Goal: Task Accomplishment & Management: Use online tool/utility

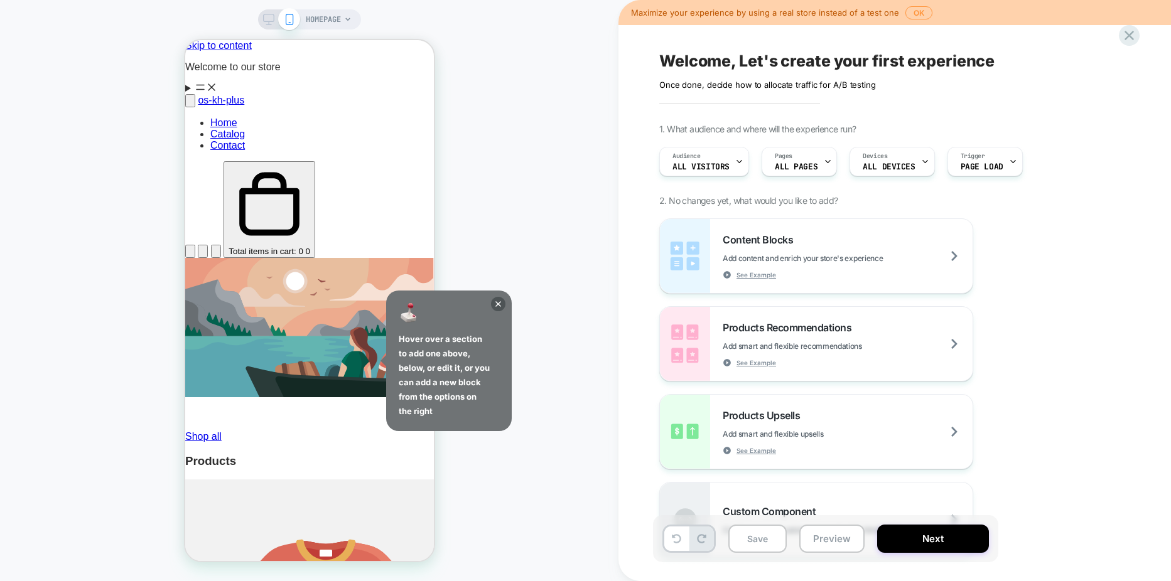
click at [347, 21] on icon at bounding box center [348, 20] width 8 height 8
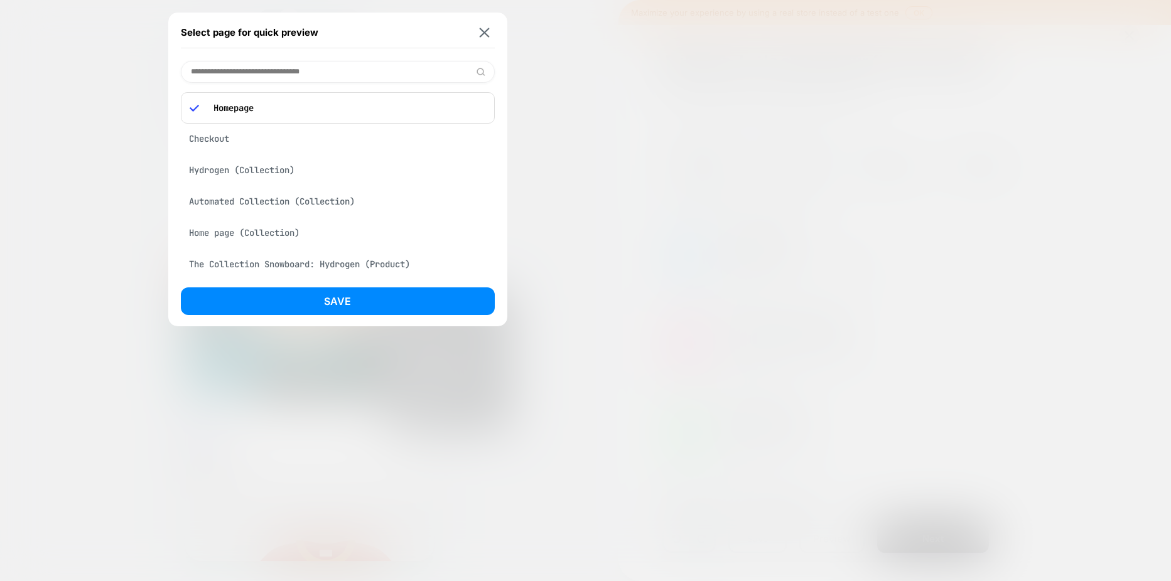
click at [282, 63] on input at bounding box center [338, 72] width 314 height 22
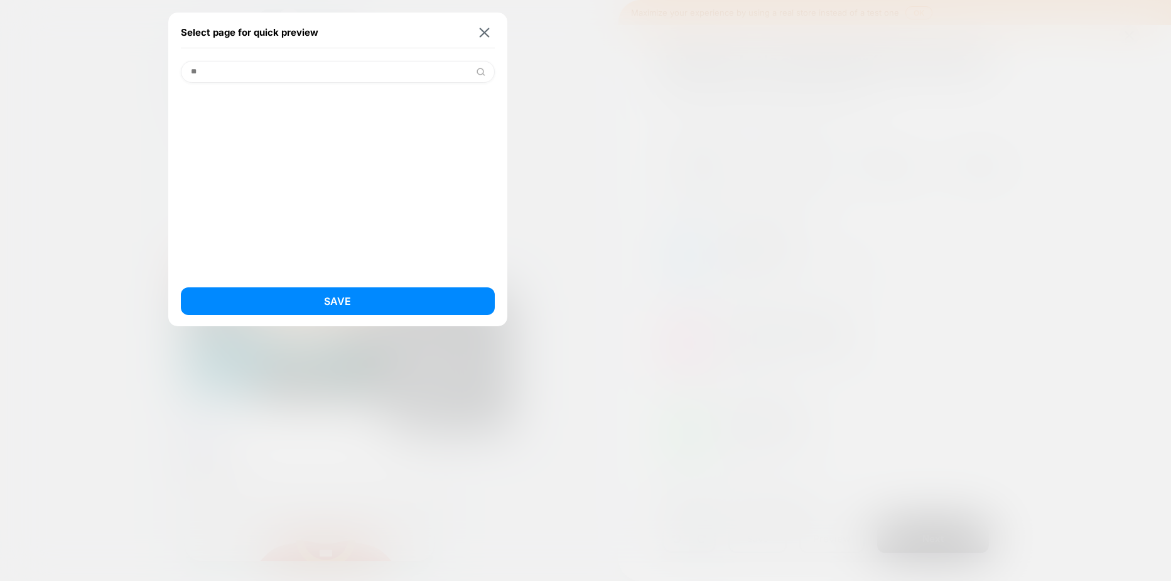
type input "*"
type input "********"
click at [226, 106] on div "Checkout" at bounding box center [338, 104] width 314 height 24
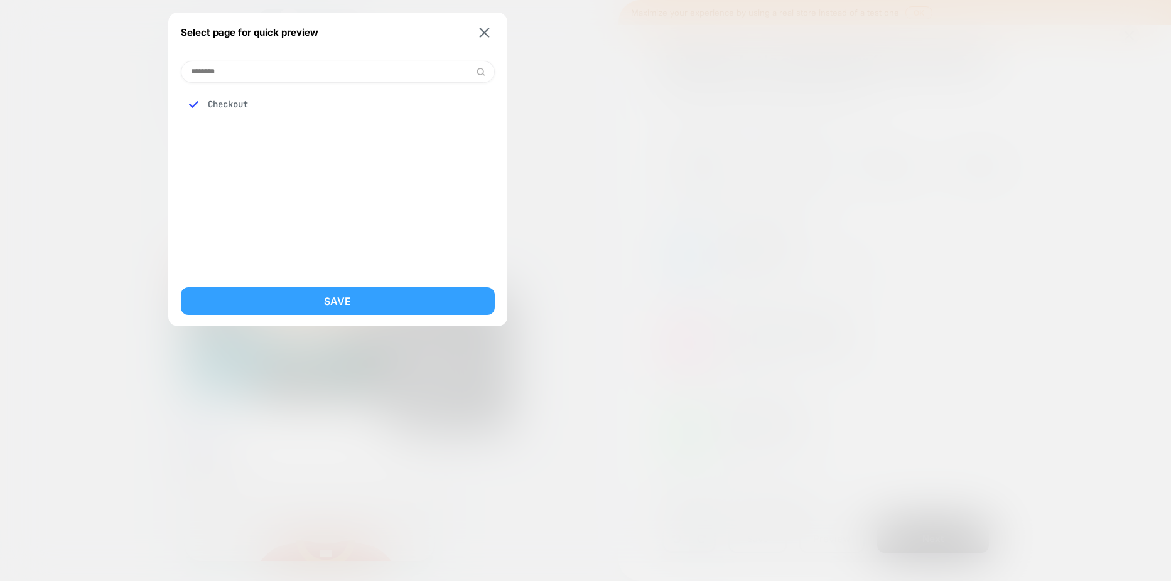
click at [348, 303] on button "Save" at bounding box center [338, 301] width 314 height 28
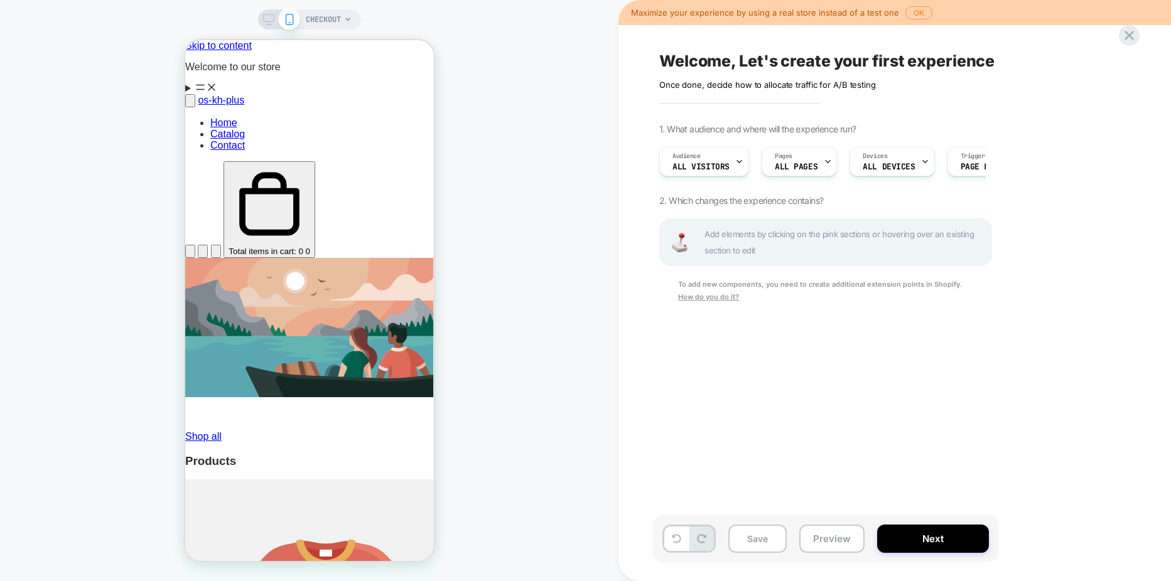
scroll to position [0, 1]
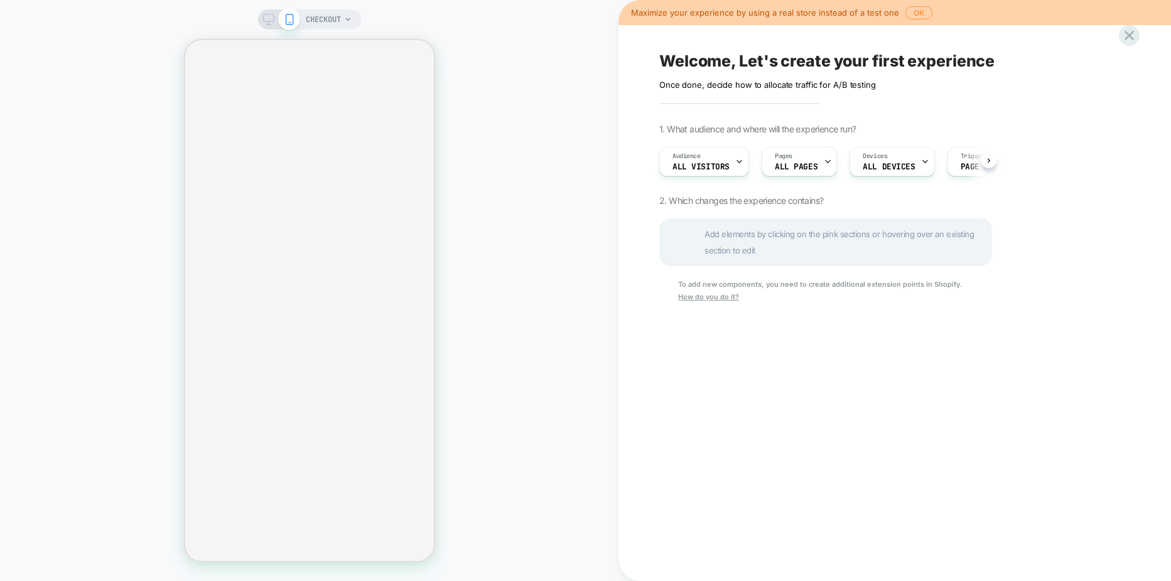
scroll to position [0, 1]
click at [1127, 36] on icon at bounding box center [1128, 35] width 17 height 17
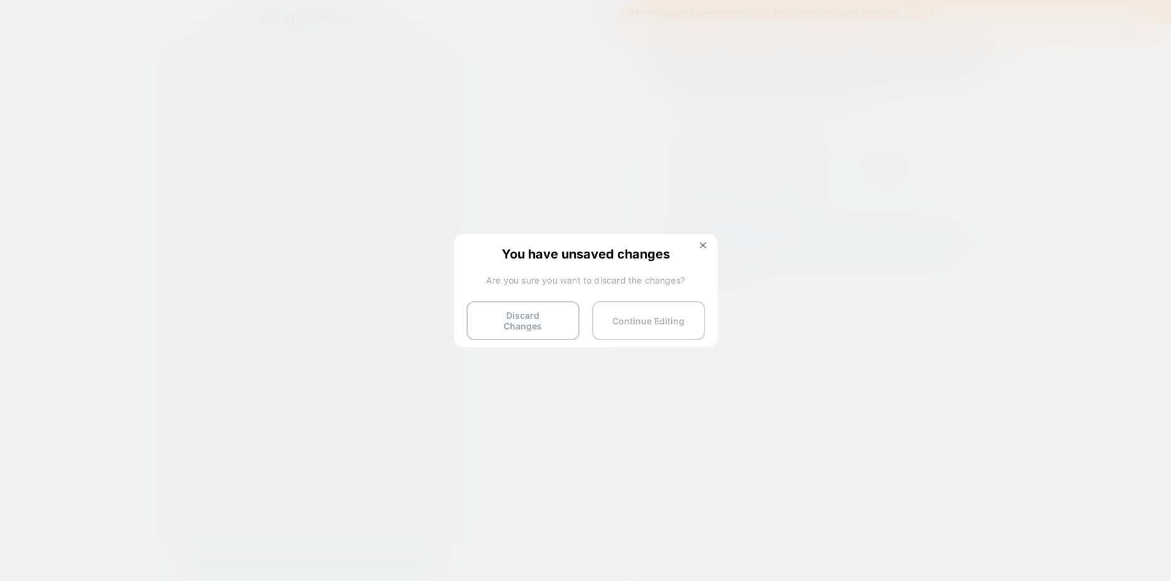
click at [665, 327] on button "Continue Editing" at bounding box center [648, 320] width 113 height 39
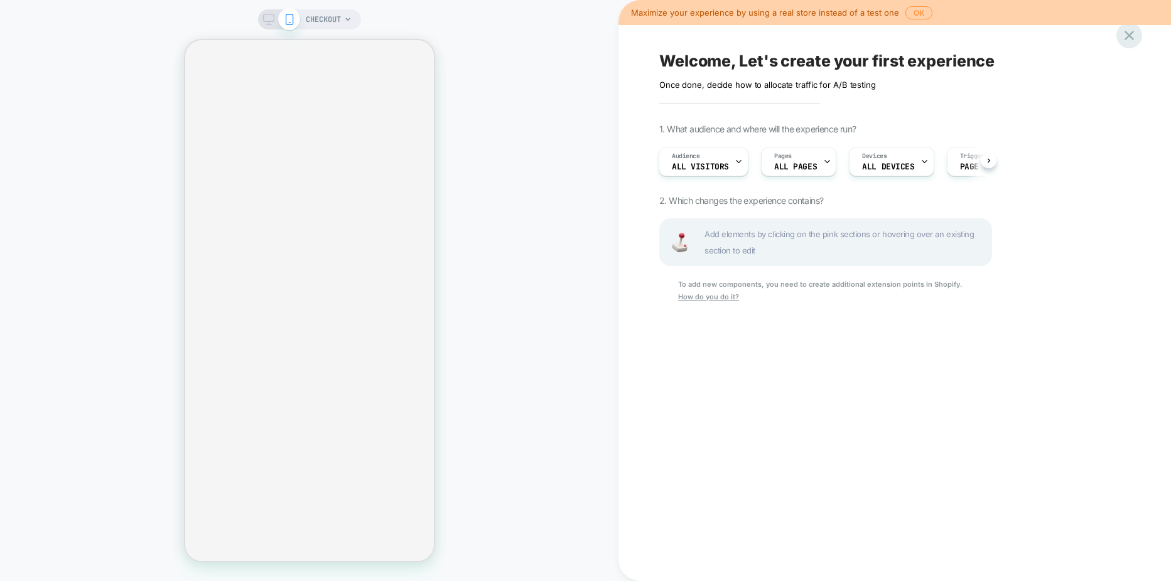
click at [1130, 36] on icon at bounding box center [1128, 35] width 9 height 9
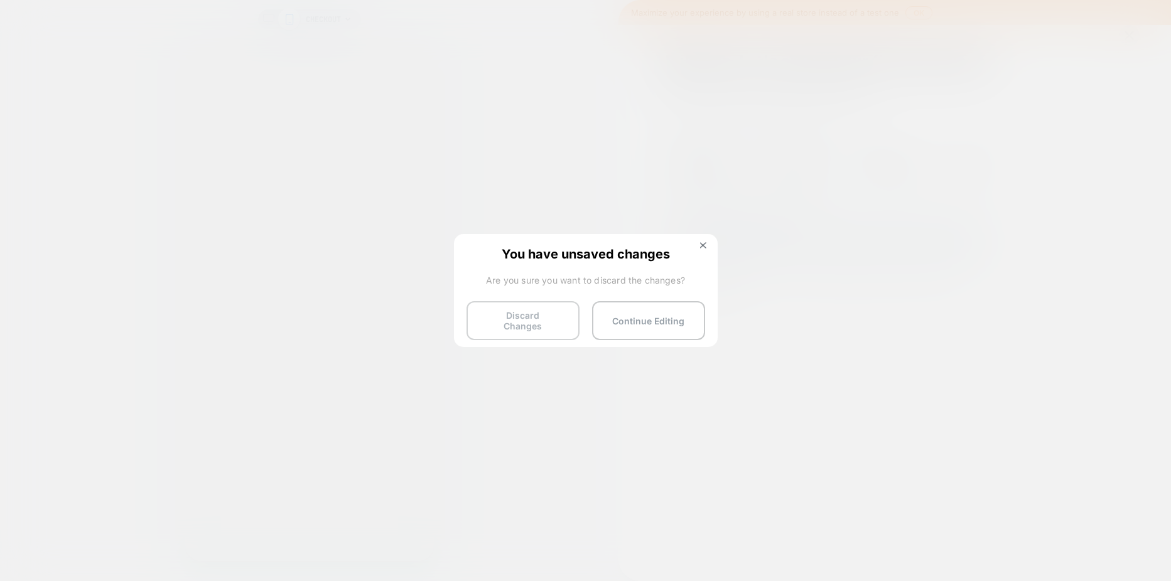
click at [528, 313] on button "Discard Changes" at bounding box center [522, 320] width 113 height 39
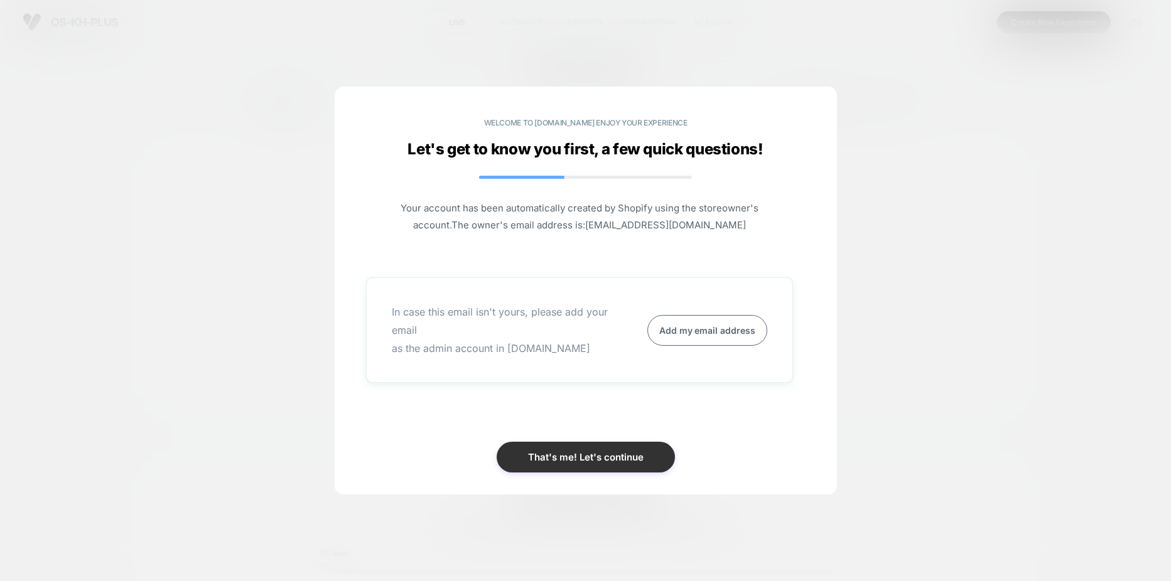
click at [577, 457] on button "That's me! Let's continue" at bounding box center [585, 457] width 178 height 31
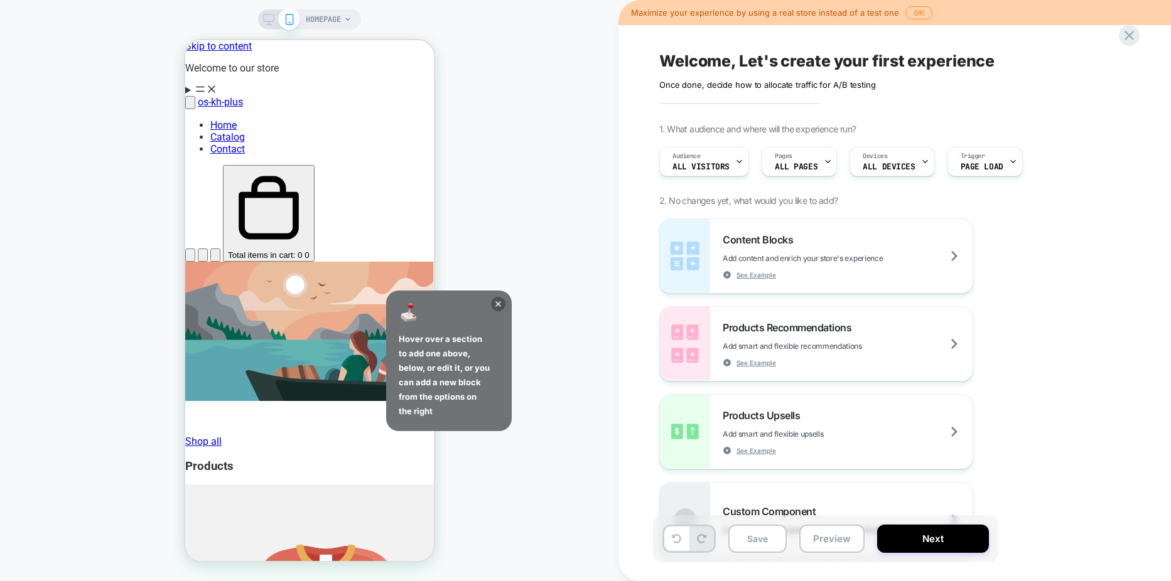
click at [336, 20] on span "HOMEPAGE" at bounding box center [323, 19] width 35 height 20
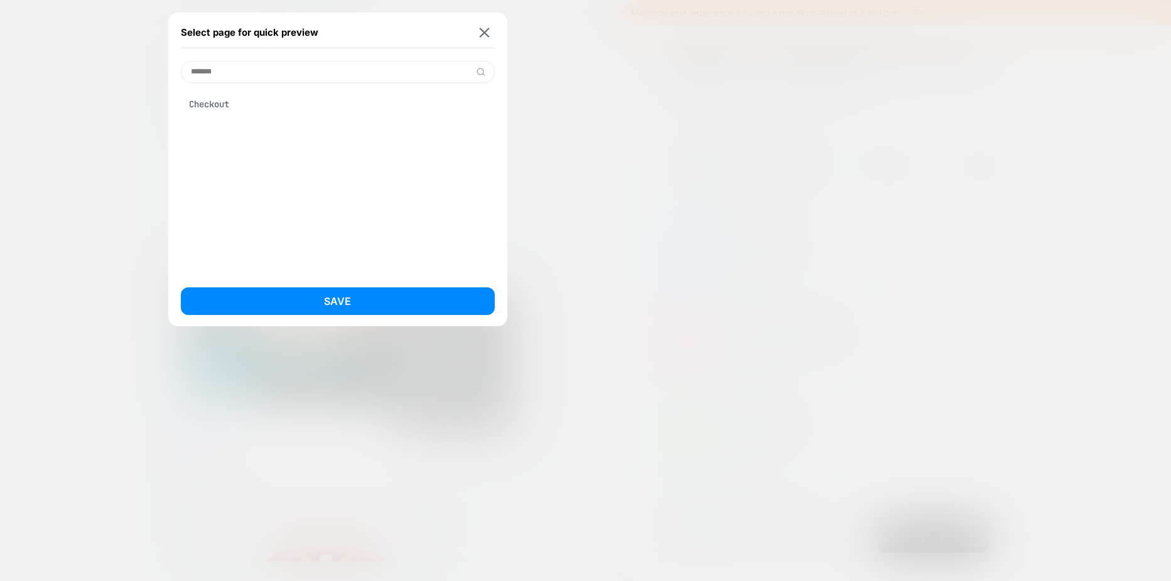
type input "*******"
click at [197, 102] on div "Checkout" at bounding box center [338, 104] width 314 height 24
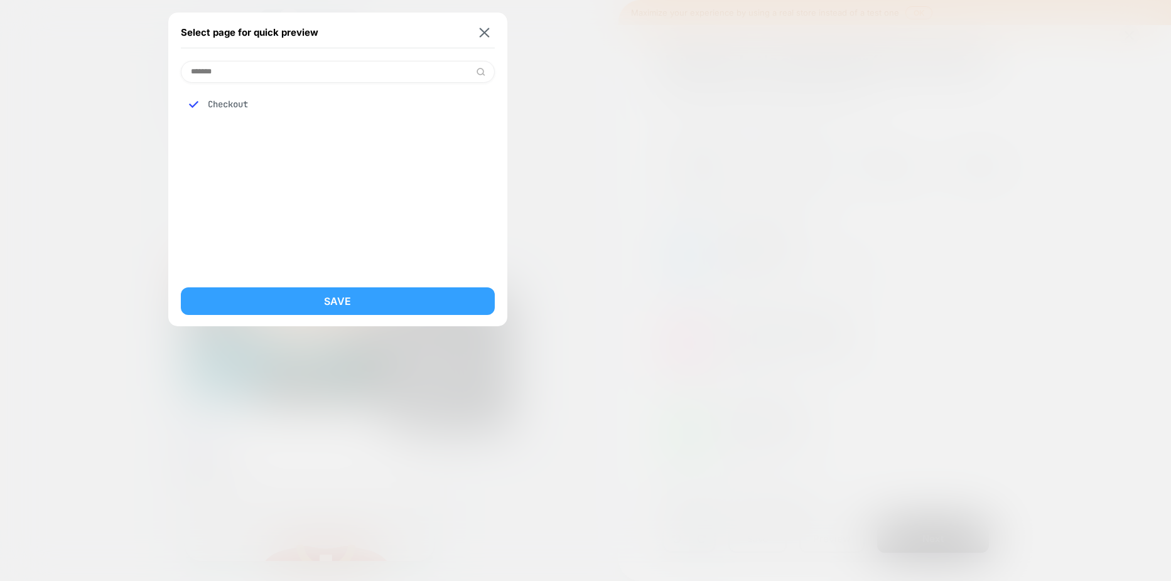
click at [336, 300] on button "Save" at bounding box center [338, 301] width 314 height 28
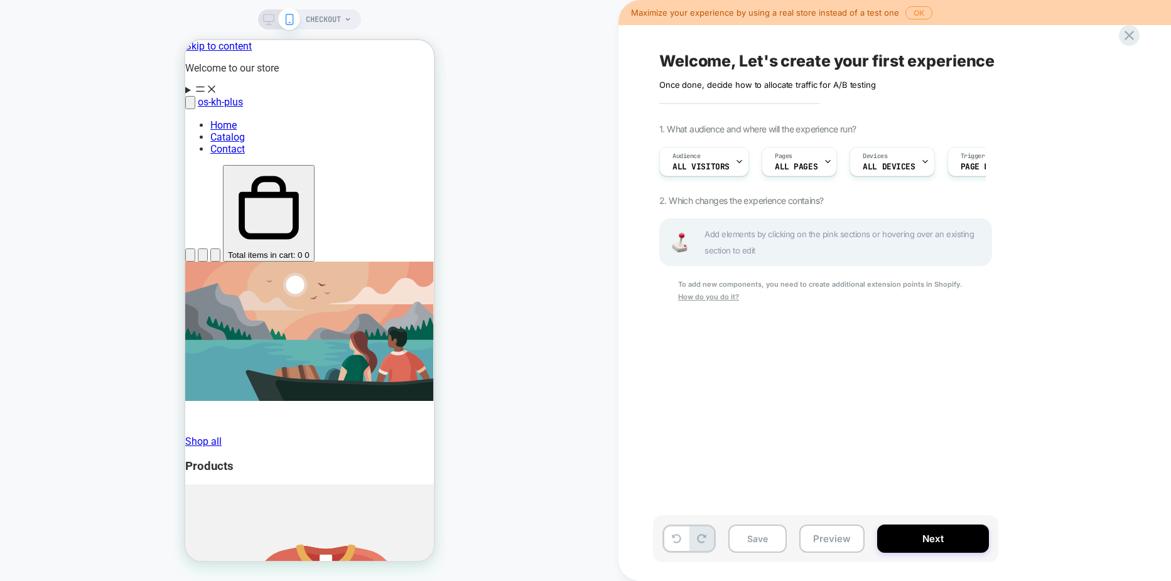
scroll to position [0, 1]
click at [914, 13] on button "OK" at bounding box center [918, 12] width 27 height 13
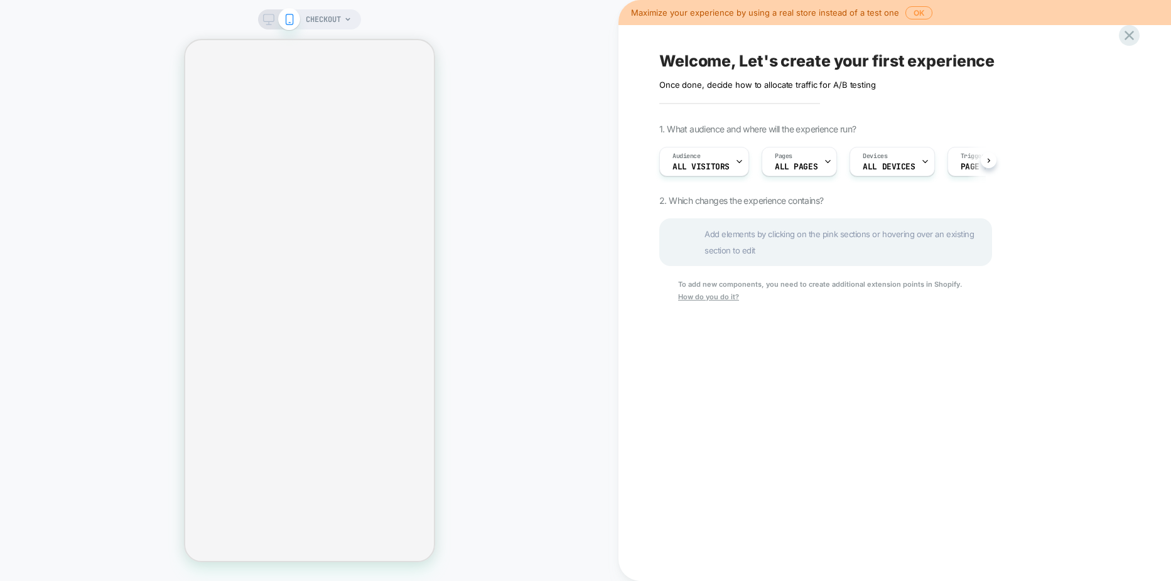
scroll to position [0, 1]
click at [813, 241] on span "Add elements by clicking on the pink sections or hovering over an existing sect…" at bounding box center [844, 242] width 280 height 33
drag, startPoint x: 707, startPoint y: 241, endPoint x: 726, endPoint y: 242, distance: 18.2
click at [726, 242] on span "Add elements by clicking on the pink sections or hovering over an existing sect…" at bounding box center [844, 242] width 280 height 33
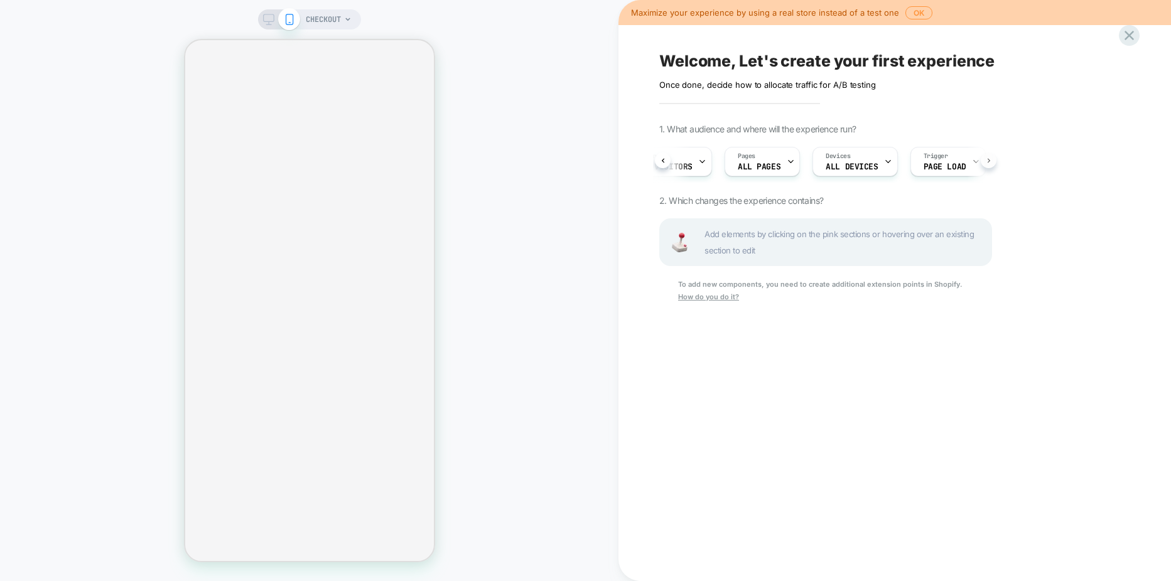
scroll to position [0, 53]
click at [989, 159] on div "Audience All Visitors Pages ALL PAGES Devices ALL DEVICES Trigger Page Load" at bounding box center [825, 162] width 333 height 42
click at [739, 301] on u "How do you do it?" at bounding box center [708, 296] width 61 height 9
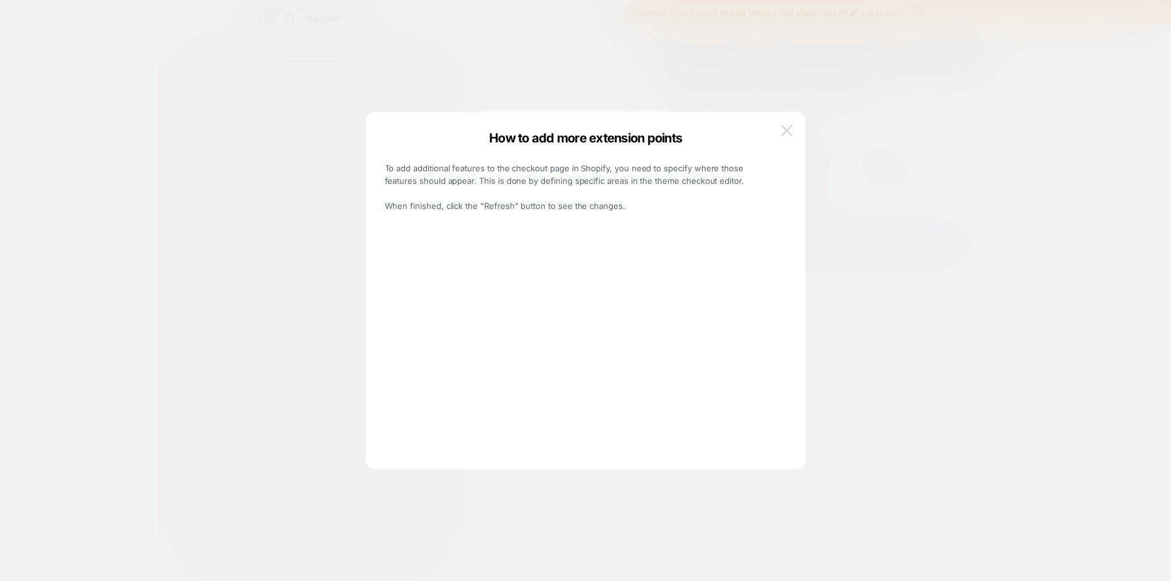
click at [787, 134] on img at bounding box center [786, 130] width 11 height 11
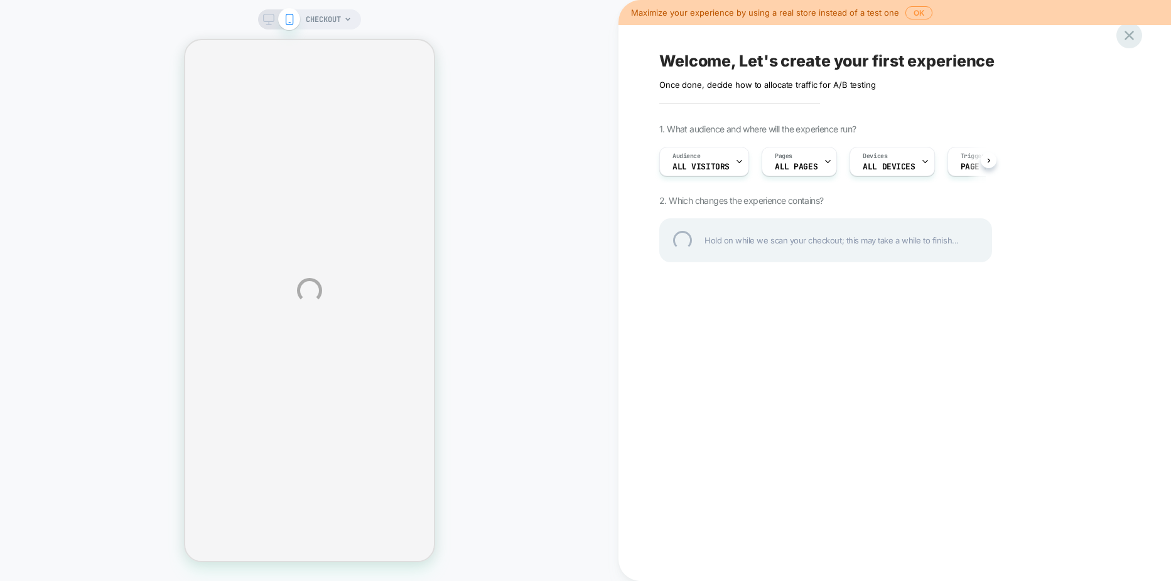
click at [1130, 39] on div at bounding box center [1129, 36] width 26 height 26
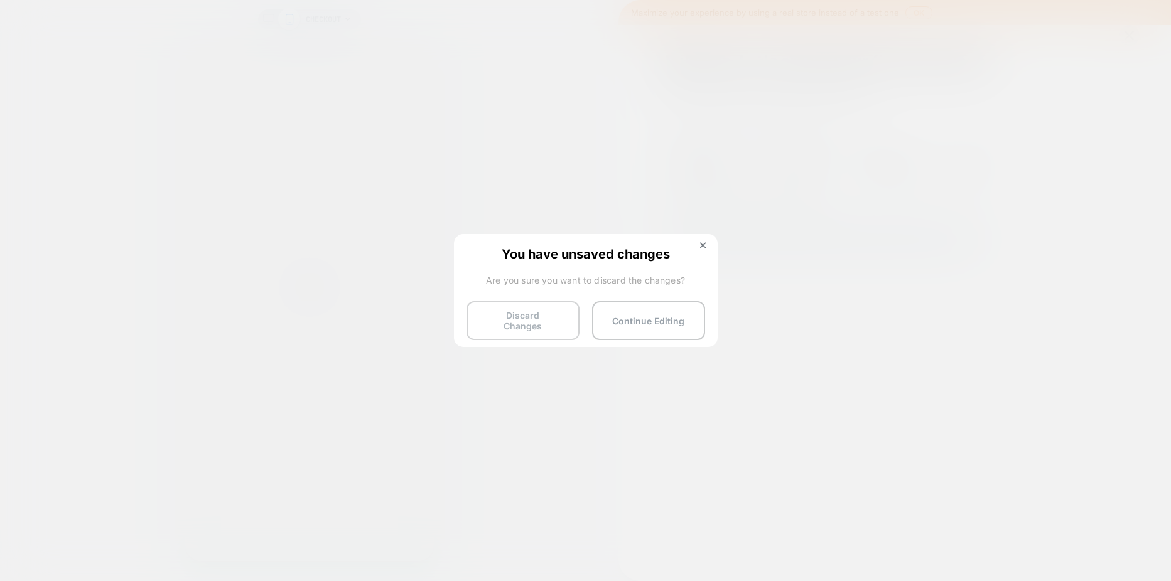
click at [526, 321] on button "Discard Changes" at bounding box center [522, 320] width 113 height 39
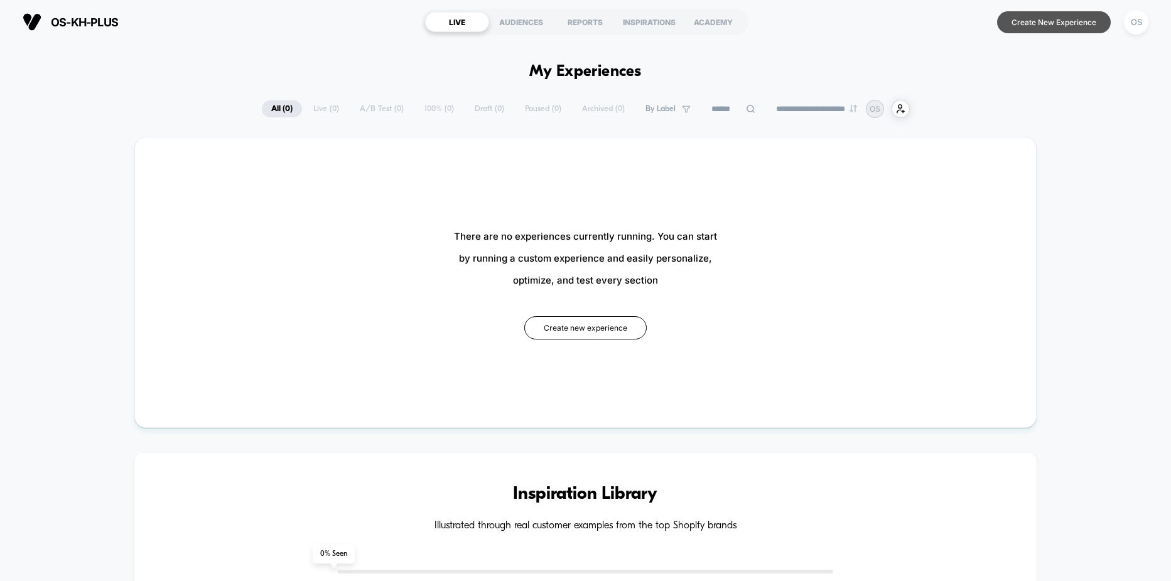
click at [1039, 26] on button "Create New Experience" at bounding box center [1054, 22] width 114 height 22
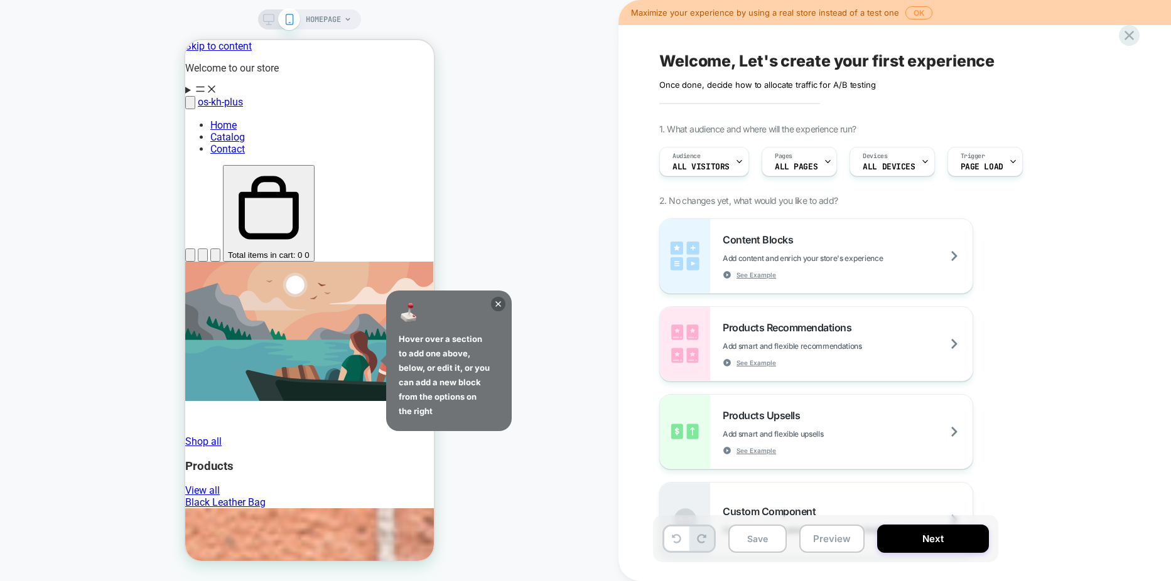
click at [358, 19] on div "HOMEPAGE" at bounding box center [309, 19] width 103 height 20
click at [350, 19] on icon at bounding box center [347, 19] width 5 height 3
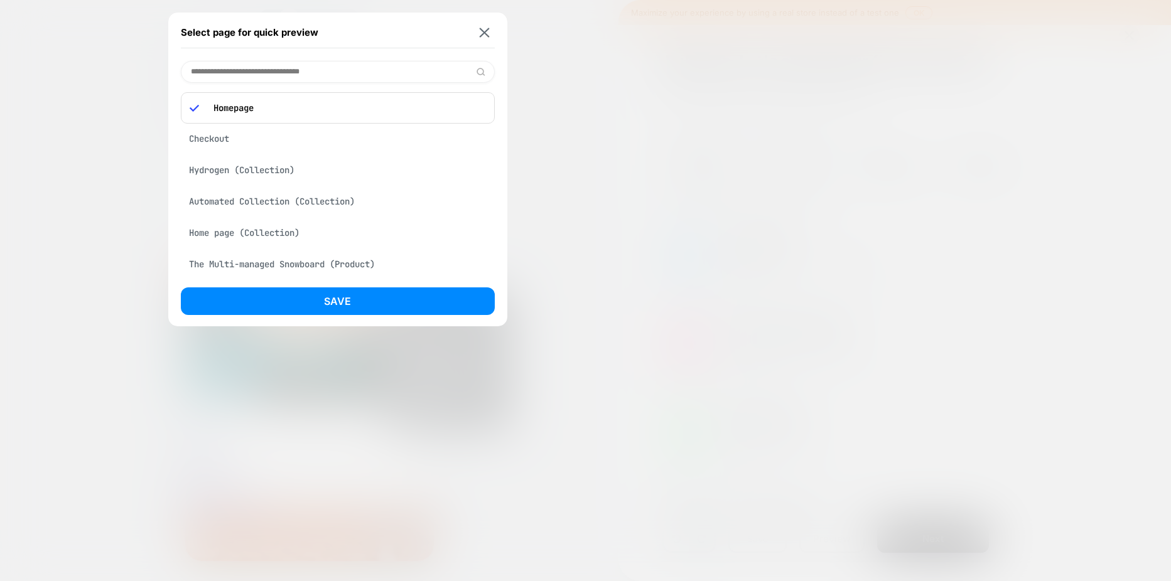
click at [249, 150] on div "Checkout Hydrogen (Collection) Automated Collection (Collection) Home page (Col…" at bounding box center [338, 390] width 314 height 526
click at [197, 134] on div "Checkout" at bounding box center [338, 139] width 314 height 24
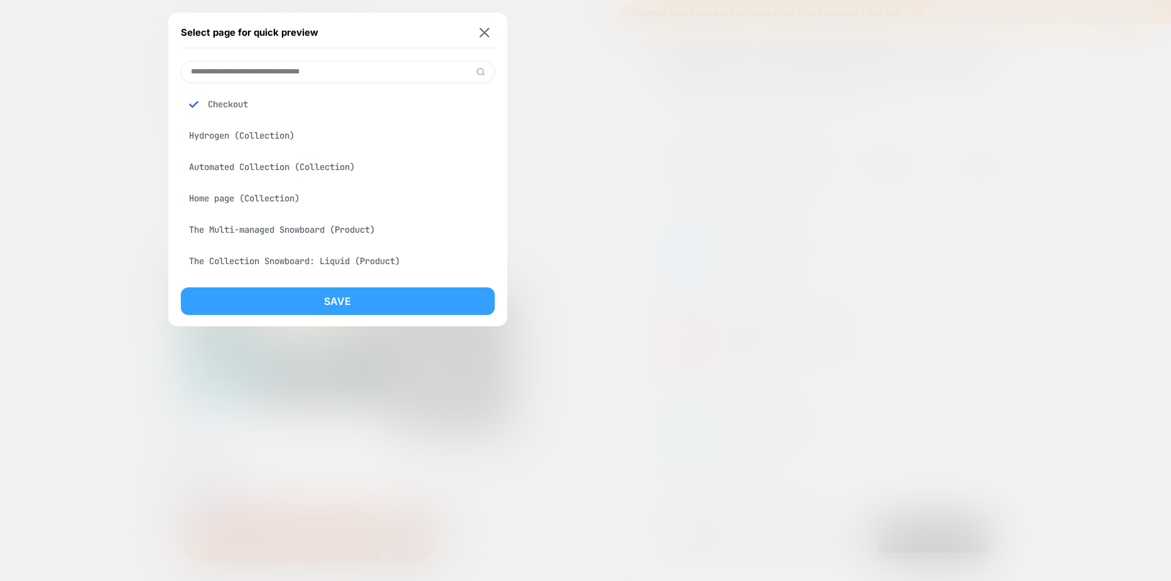
click at [316, 294] on button "Save" at bounding box center [338, 301] width 314 height 28
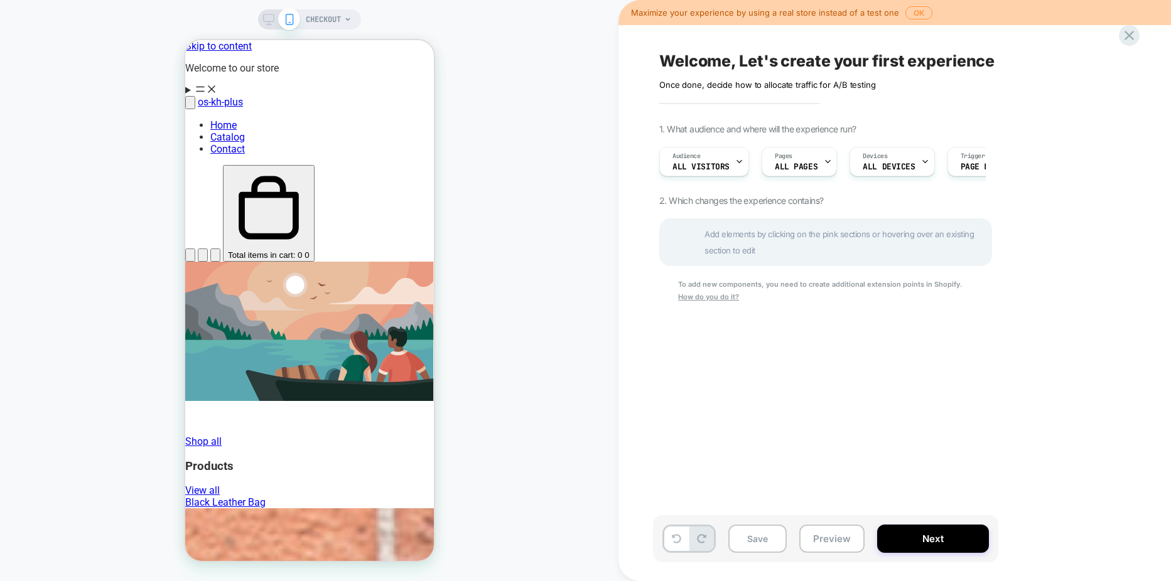
scroll to position [0, 1]
click at [946, 538] on button "Next" at bounding box center [933, 539] width 112 height 28
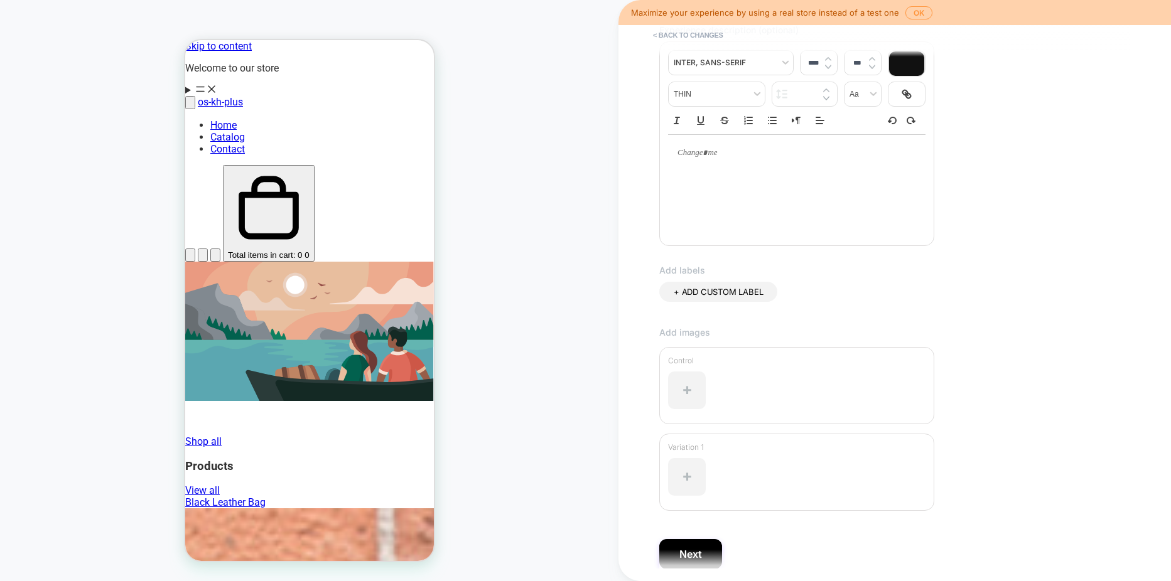
scroll to position [222, 0]
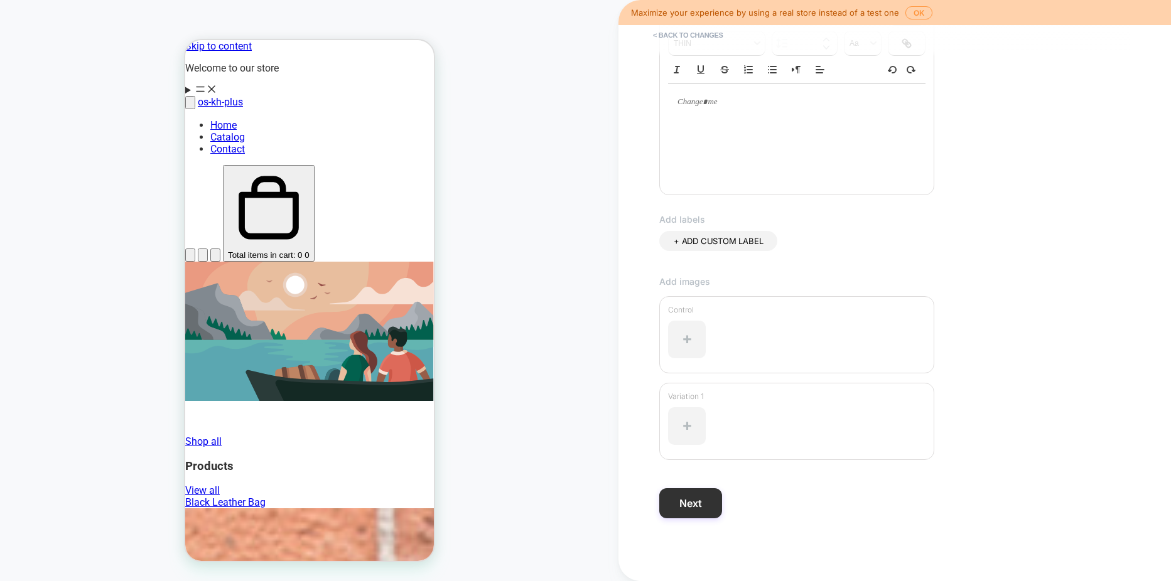
type input "**********"
click at [704, 507] on button "Next" at bounding box center [690, 503] width 63 height 30
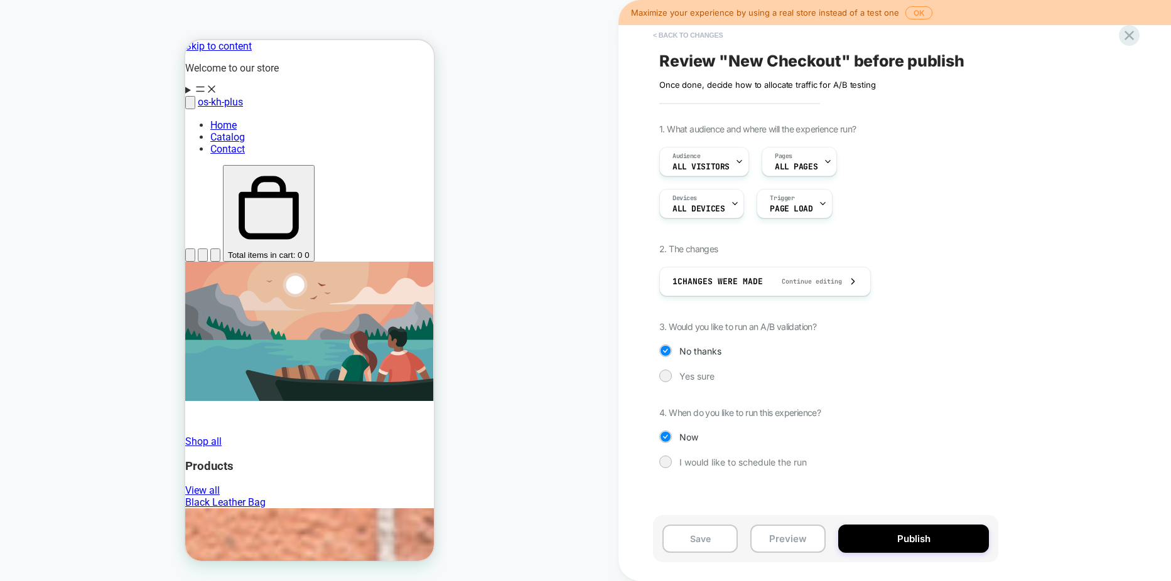
click at [679, 25] on button "< Back to changes" at bounding box center [687, 35] width 83 height 20
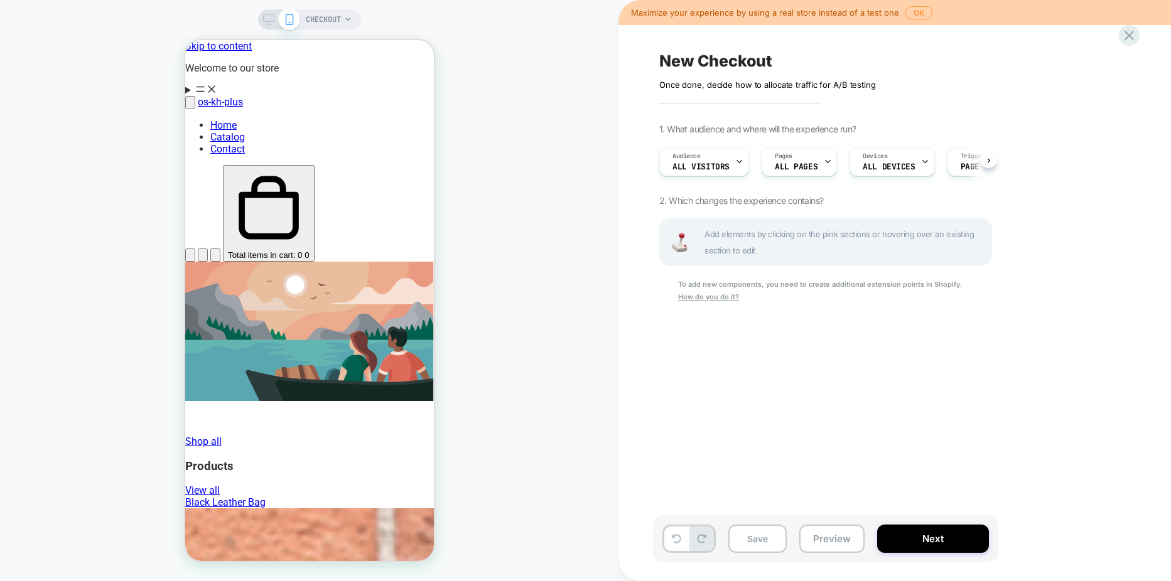
scroll to position [0, 1]
click at [726, 170] on span "All Visitors" at bounding box center [700, 167] width 57 height 9
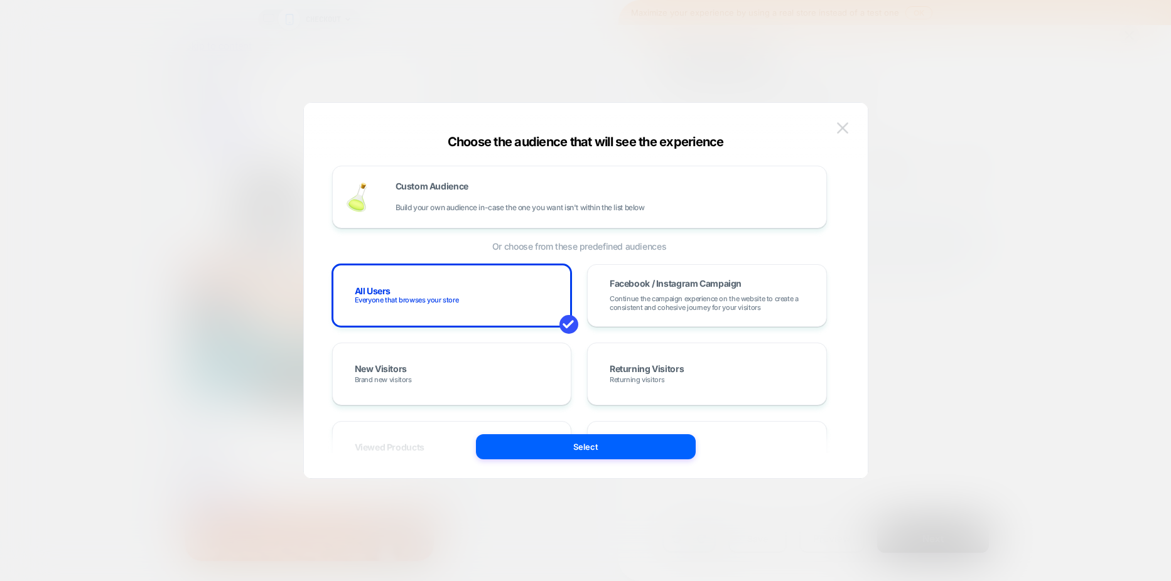
click at [844, 132] on img at bounding box center [842, 127] width 11 height 11
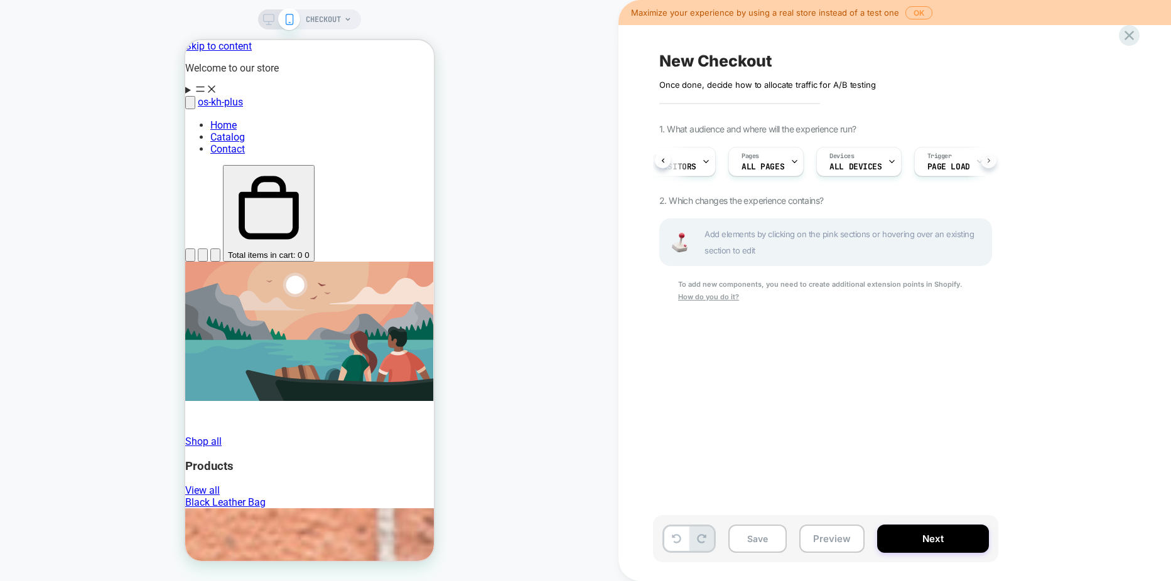
click at [982, 165] on button at bounding box center [988, 161] width 16 height 16
click at [739, 301] on u "How do you do it?" at bounding box center [708, 296] width 61 height 9
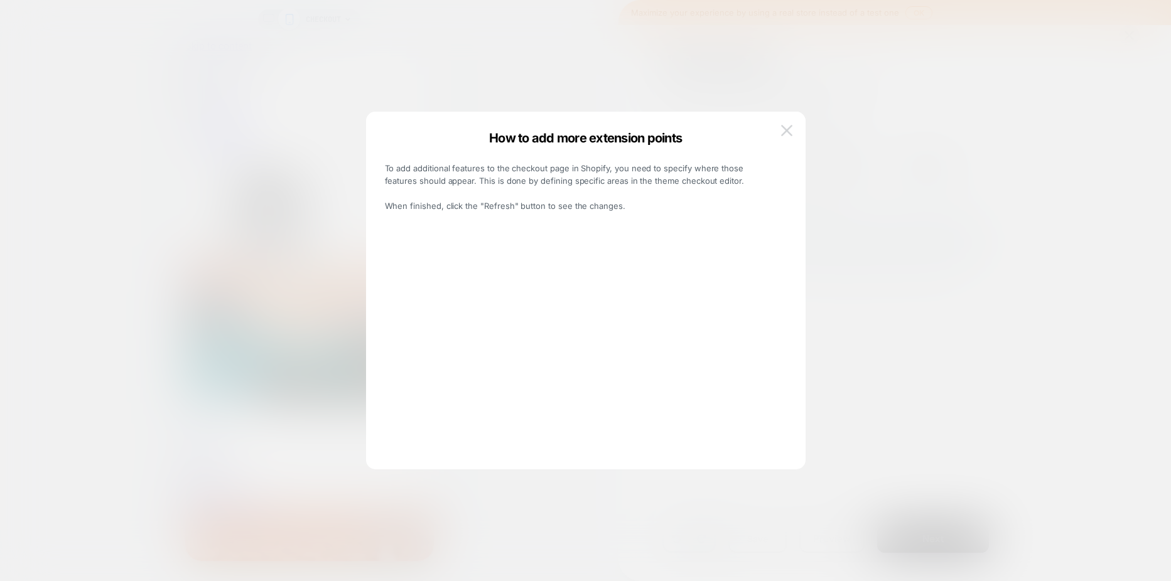
click at [791, 132] on img at bounding box center [786, 130] width 11 height 11
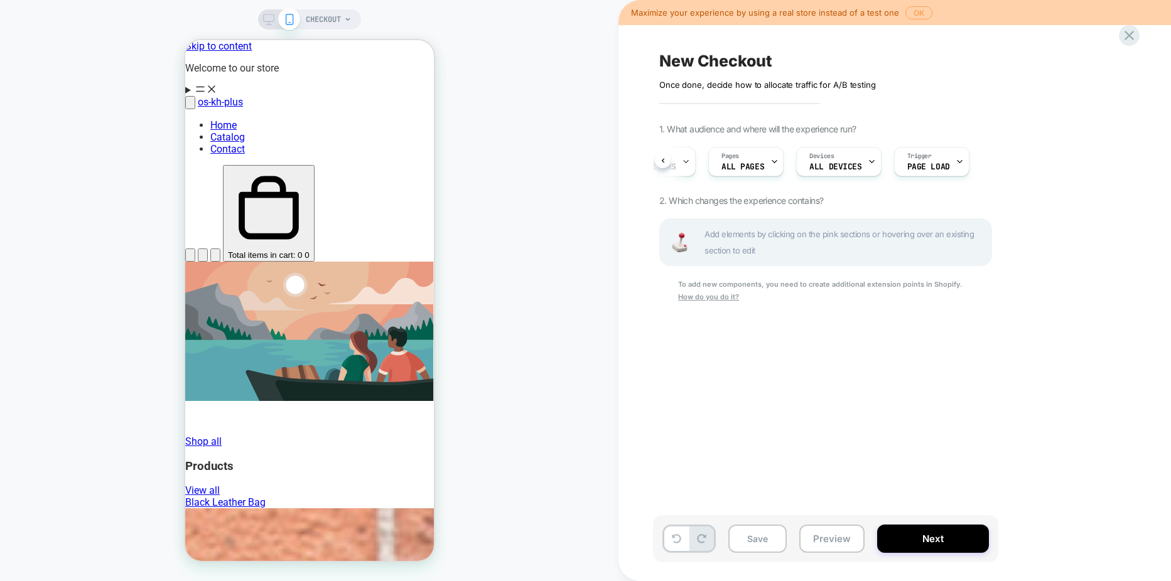
click at [911, 13] on button "OK" at bounding box center [918, 12] width 27 height 13
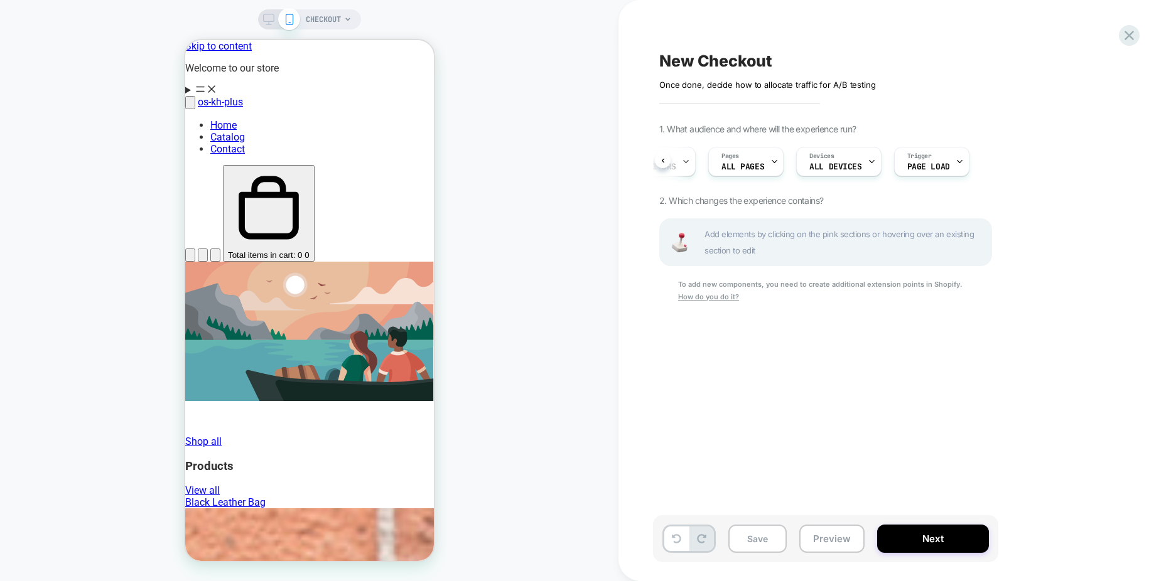
click at [354, 18] on div "CHECKOUT" at bounding box center [309, 19] width 103 height 20
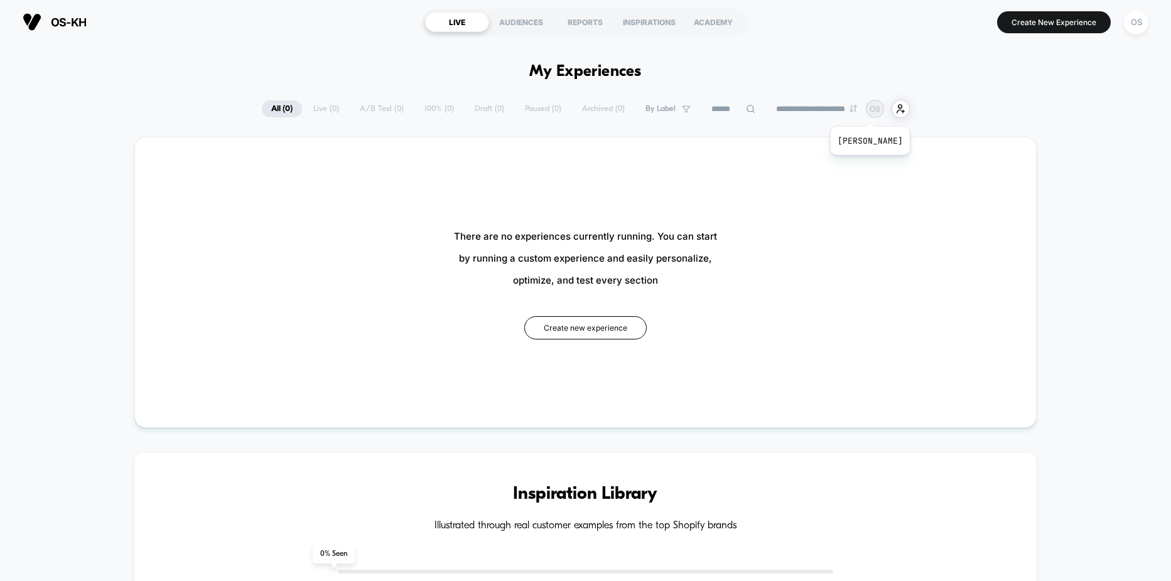
click at [880, 111] on p "OS" at bounding box center [874, 108] width 11 height 9
click at [1044, 19] on button "Create New Experience" at bounding box center [1054, 22] width 114 height 22
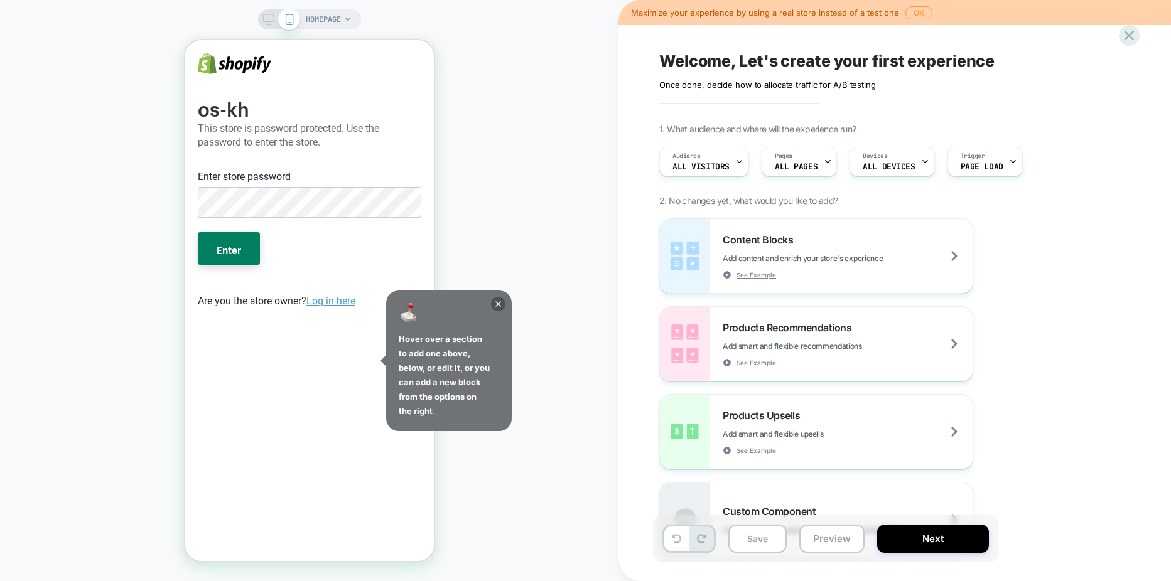
click at [353, 22] on div "HOMEPAGE" at bounding box center [309, 19] width 103 height 20
click at [499, 308] on icon at bounding box center [498, 304] width 14 height 14
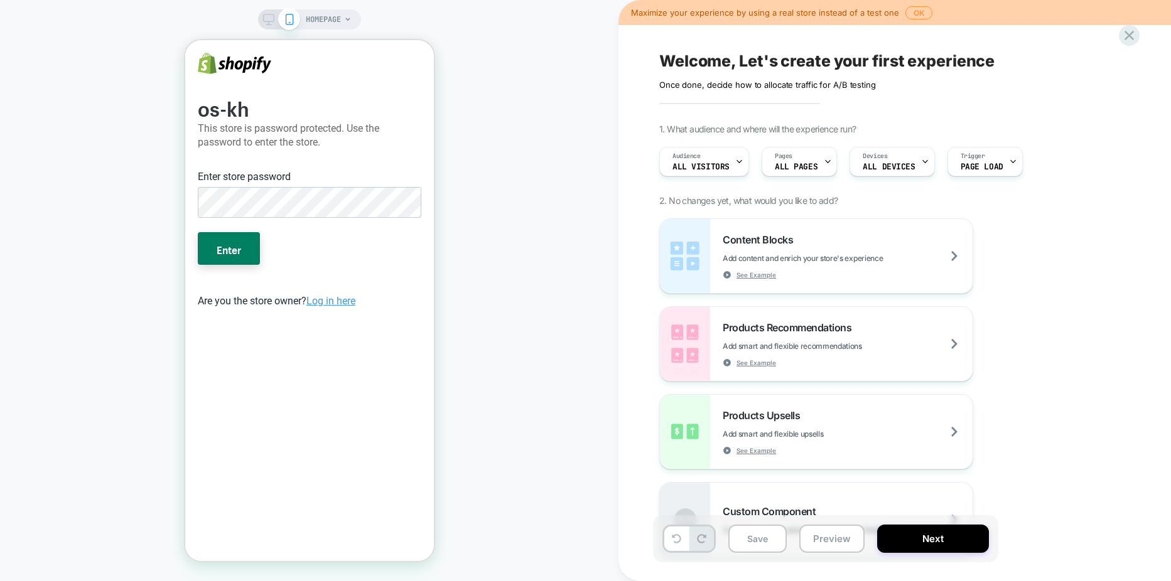
click at [348, 18] on icon at bounding box center [348, 20] width 8 height 8
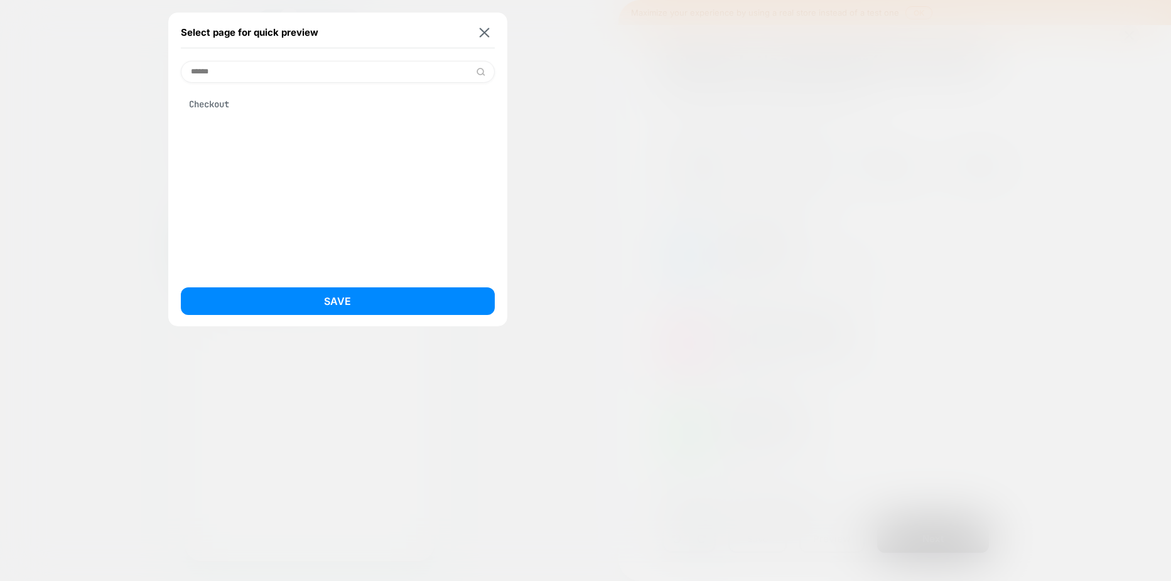
type input "******"
click at [200, 104] on div "Checkout" at bounding box center [338, 104] width 314 height 24
click at [316, 299] on button "Save" at bounding box center [338, 301] width 314 height 28
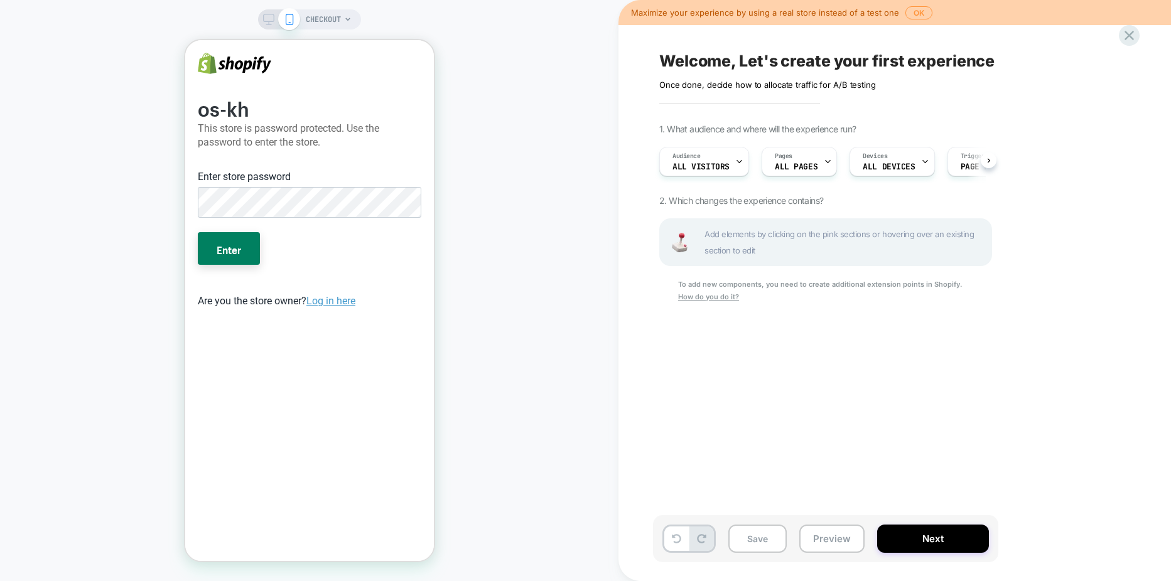
scroll to position [0, 1]
click at [270, 19] on icon at bounding box center [268, 19] width 11 height 11
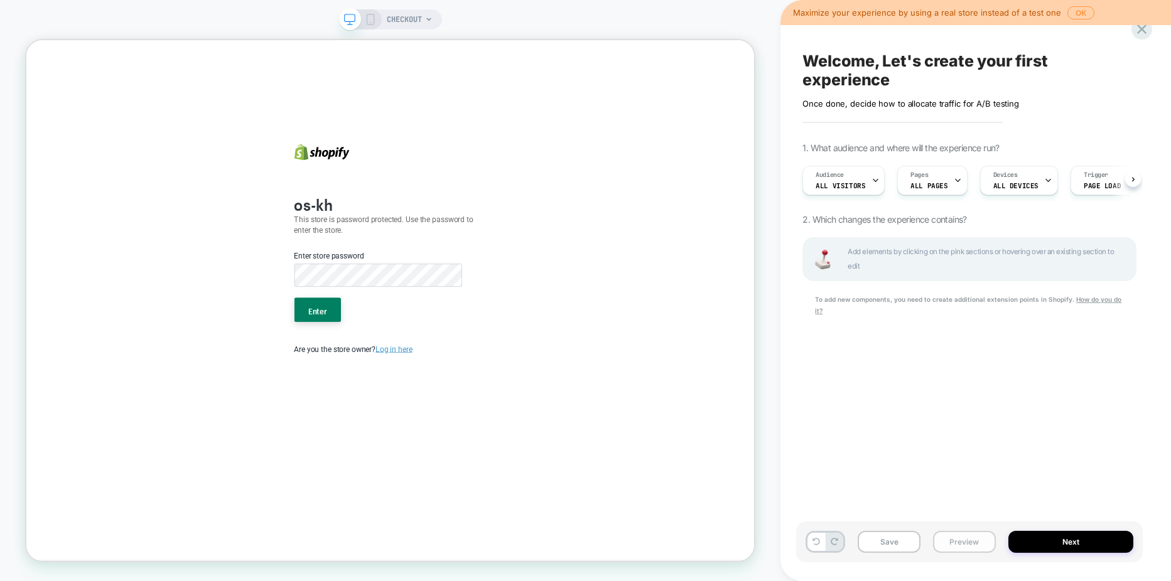
click at [965, 537] on button "Preview" at bounding box center [964, 542] width 63 height 22
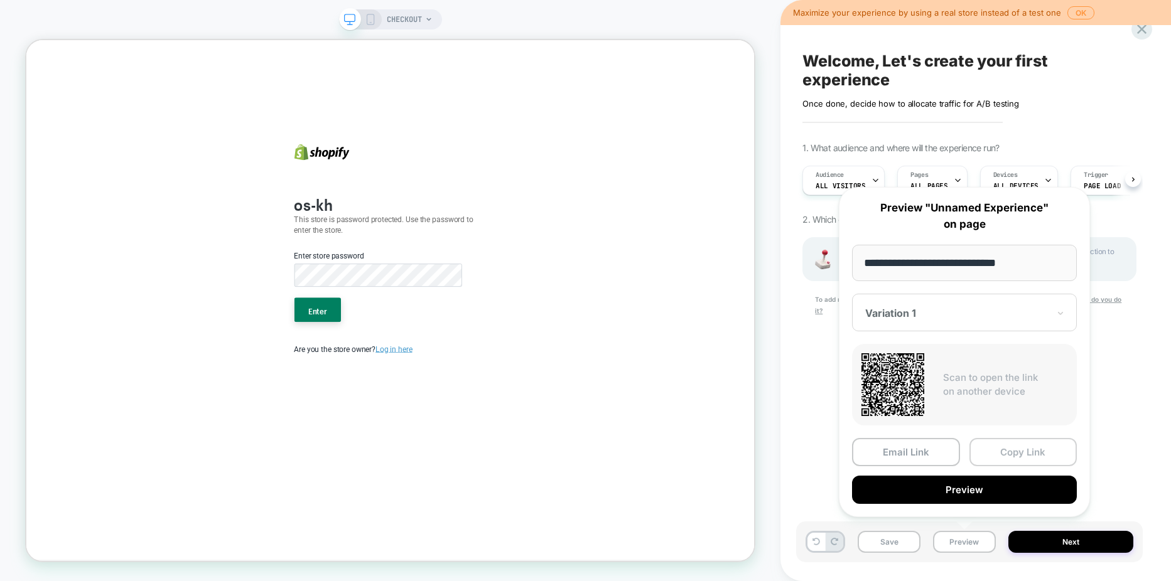
click at [1005, 454] on button "Copy Link" at bounding box center [1023, 452] width 108 height 28
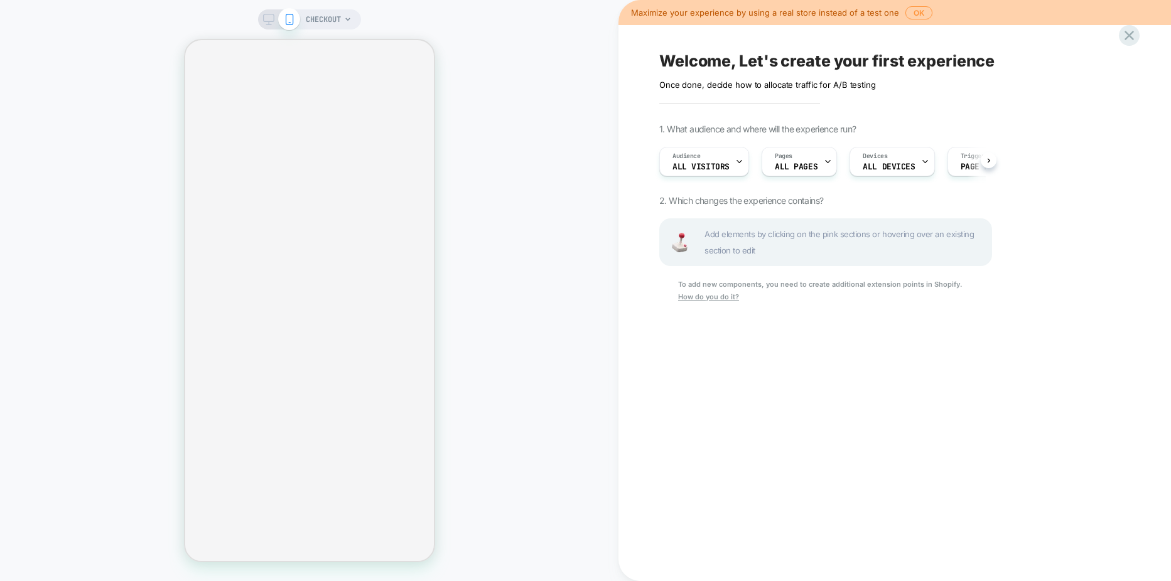
scroll to position [0, 1]
click at [339, 22] on span "CHECKOUT" at bounding box center [323, 19] width 35 height 20
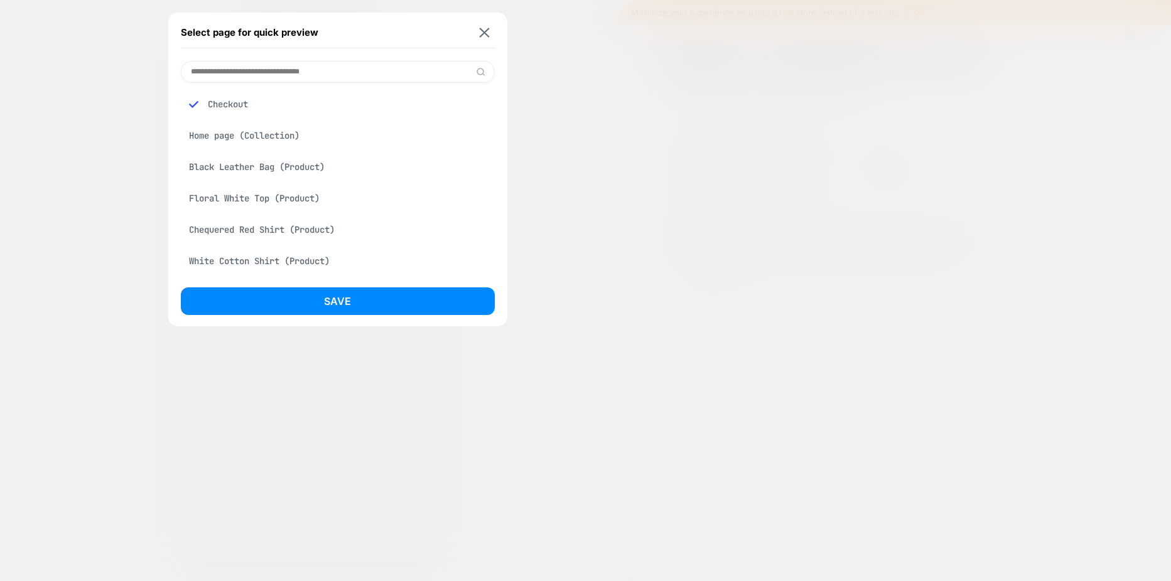
click at [218, 137] on div "Home page (Collection)" at bounding box center [338, 136] width 314 height 24
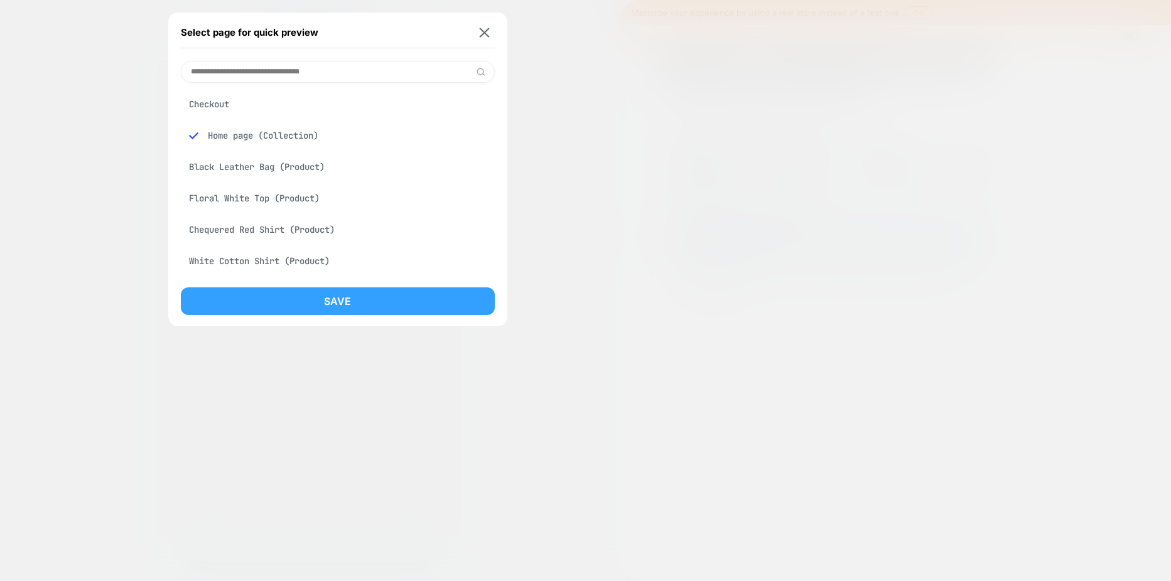
click at [327, 299] on button "Save" at bounding box center [338, 301] width 314 height 28
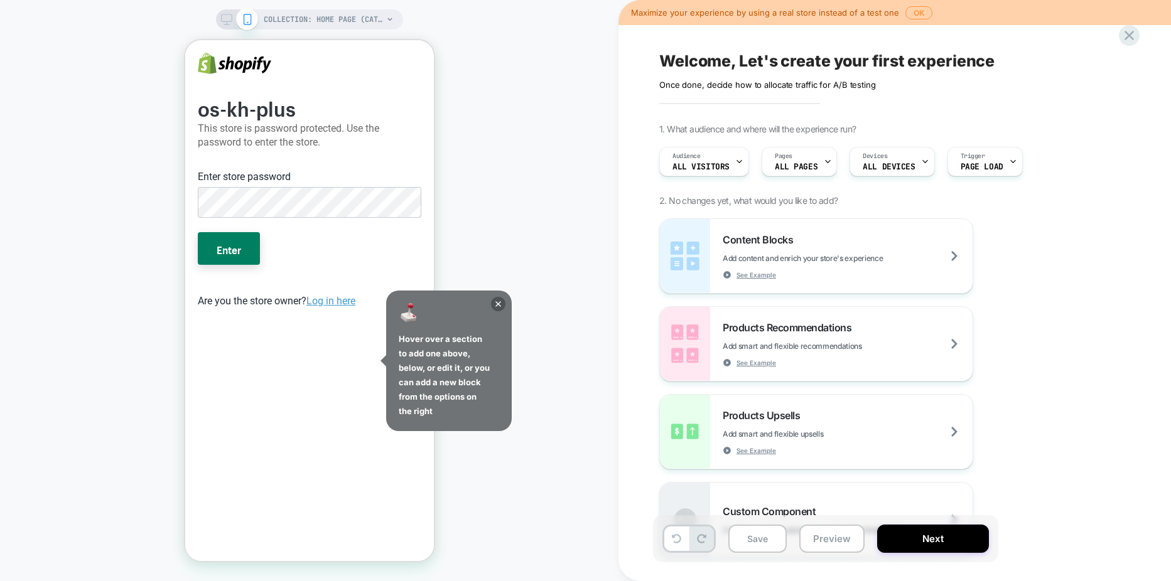
scroll to position [0, 0]
click at [236, 250] on button "Enter" at bounding box center [228, 248] width 62 height 33
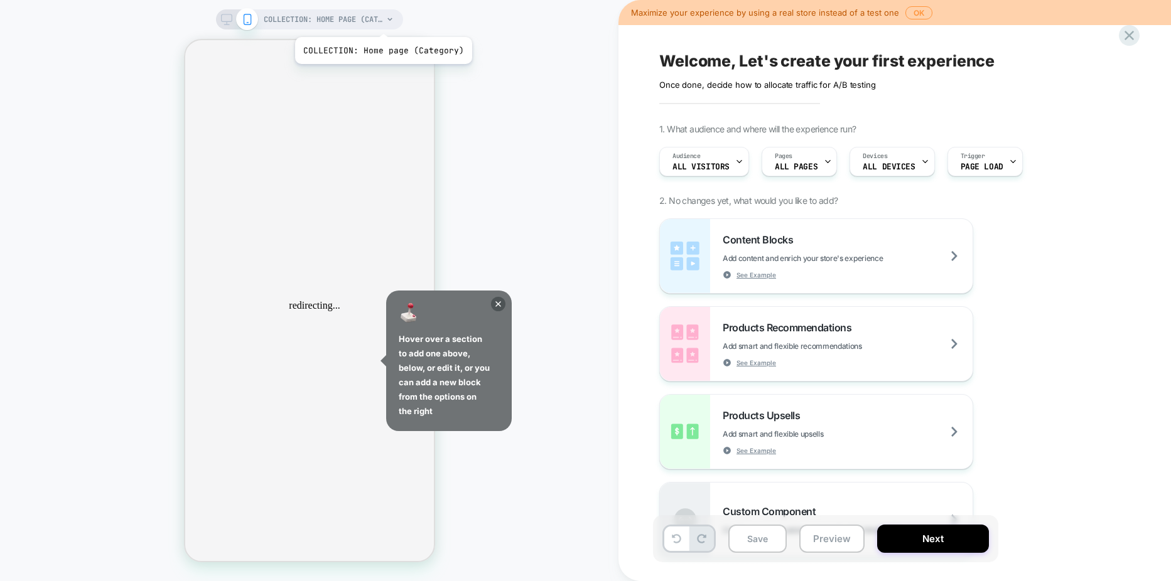
click at [382, 21] on span "COLLECTION: Home page (Category)" at bounding box center [323, 19] width 119 height 20
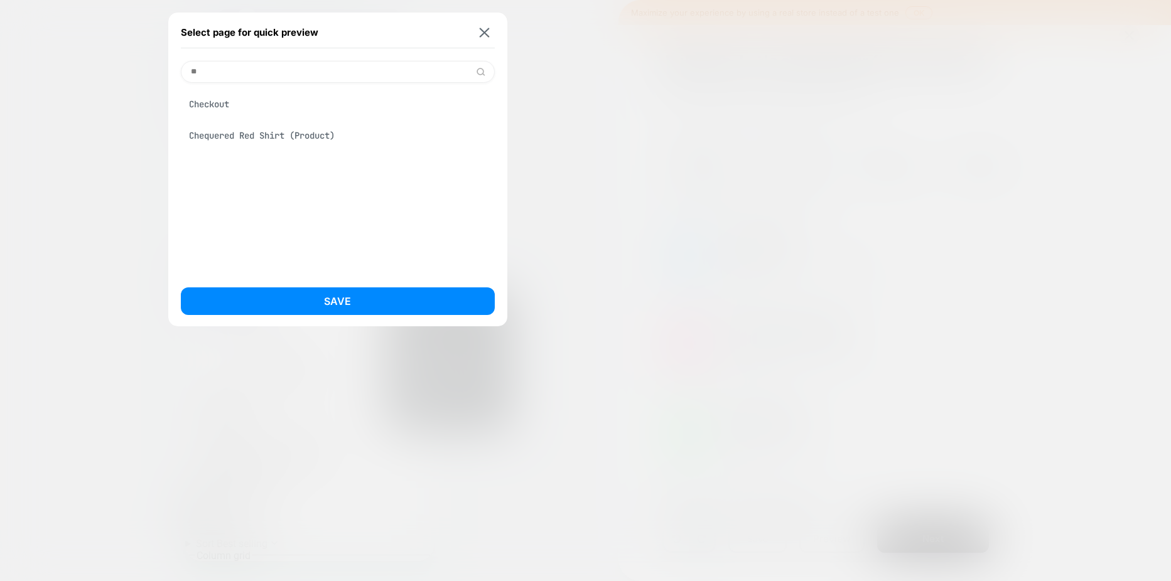
type input "**"
click at [235, 104] on div "Checkout" at bounding box center [338, 104] width 314 height 24
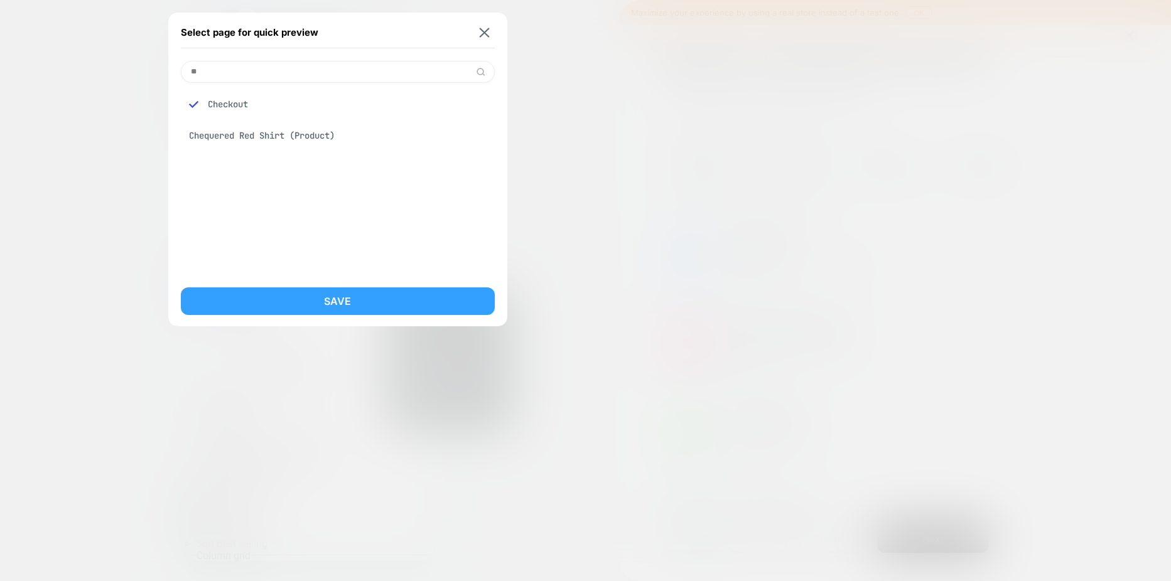
click at [328, 302] on button "Save" at bounding box center [338, 301] width 314 height 28
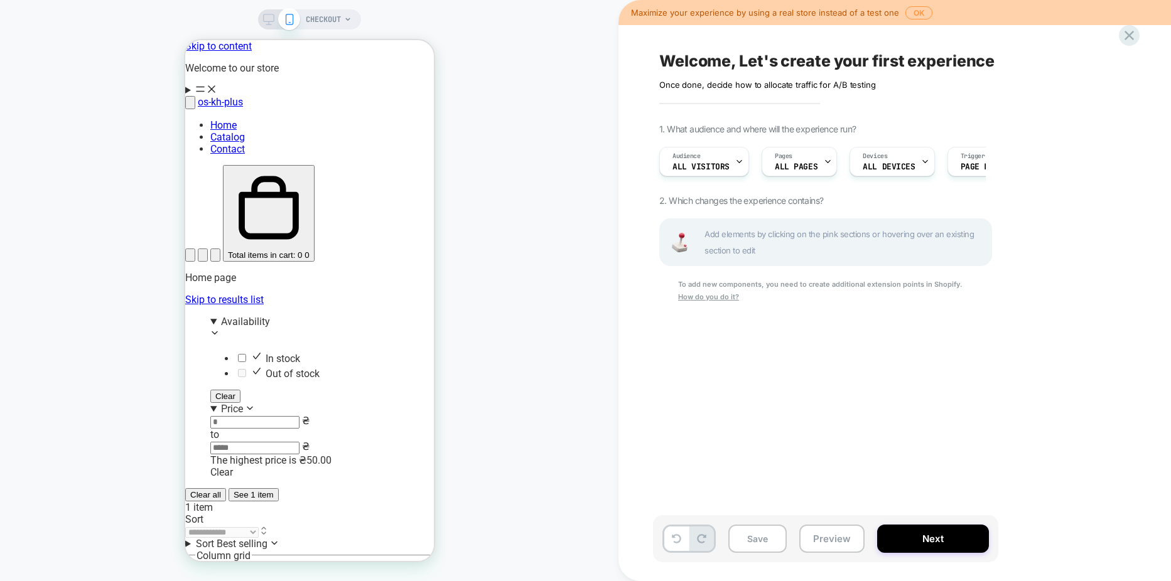
scroll to position [0, 1]
click at [739, 296] on u "How do you do it?" at bounding box center [708, 296] width 61 height 9
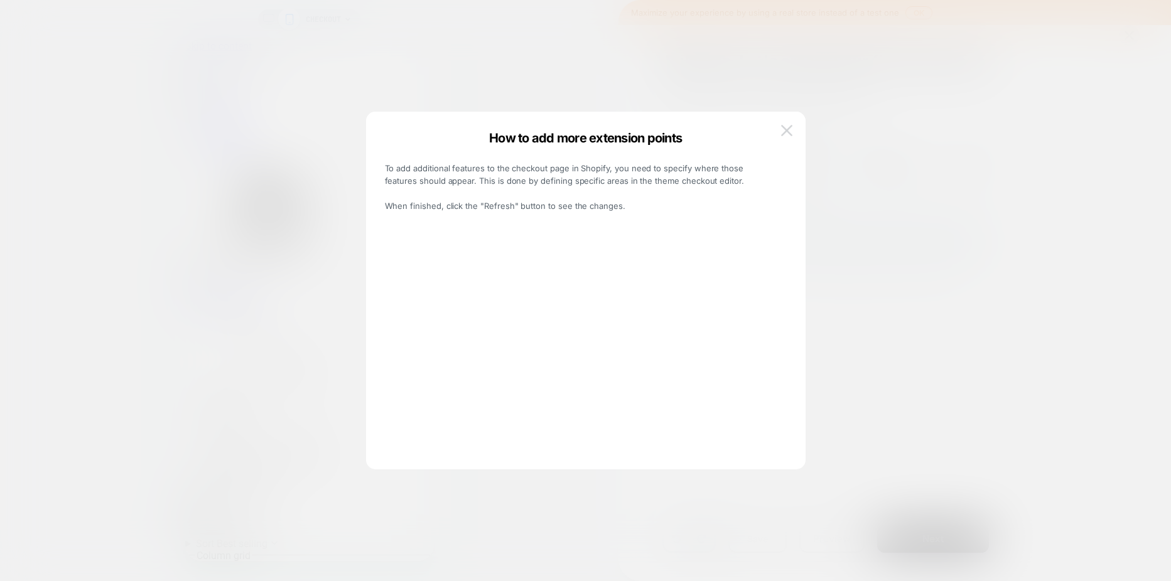
click at [795, 129] on button at bounding box center [786, 130] width 19 height 19
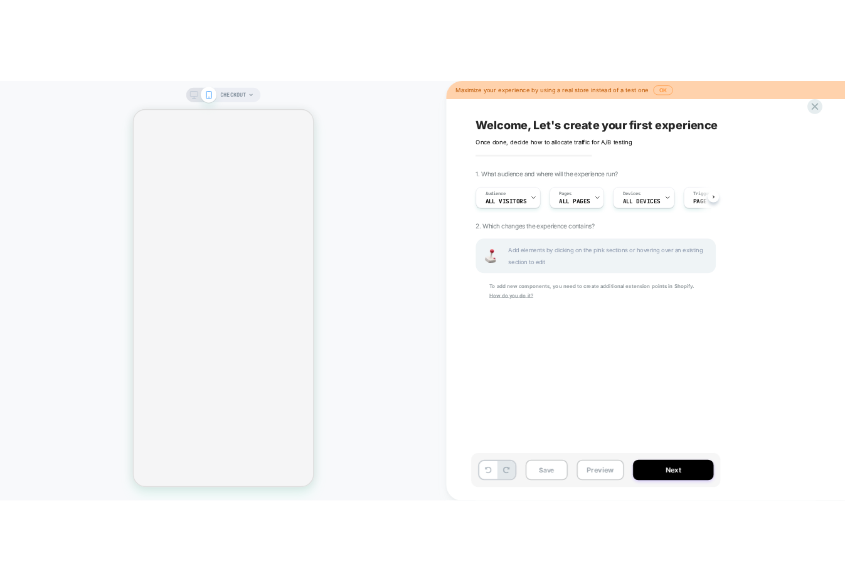
scroll to position [0, 1]
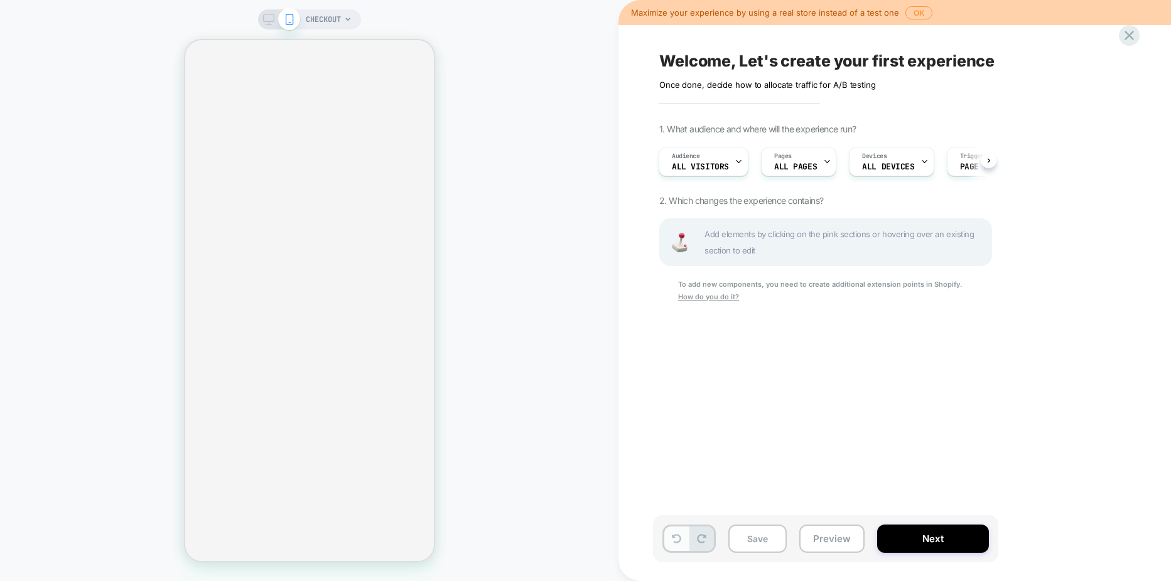
click at [674, 544] on button at bounding box center [676, 539] width 24 height 24
click at [709, 544] on button at bounding box center [701, 539] width 24 height 24
drag, startPoint x: 179, startPoint y: 453, endPoint x: 746, endPoint y: 363, distance: 573.9
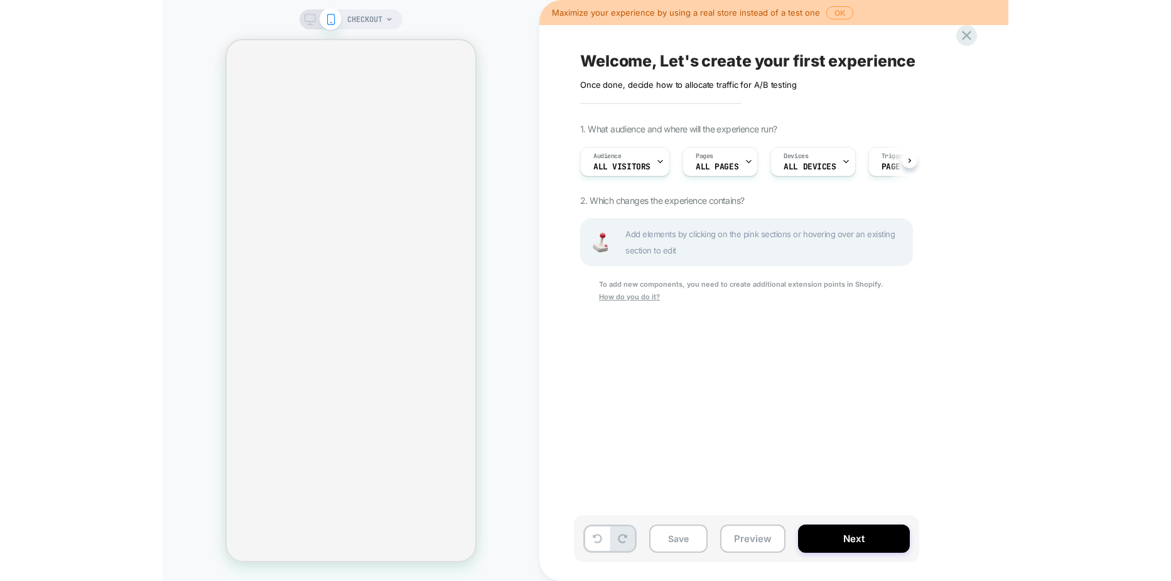
scroll to position [0, 1]
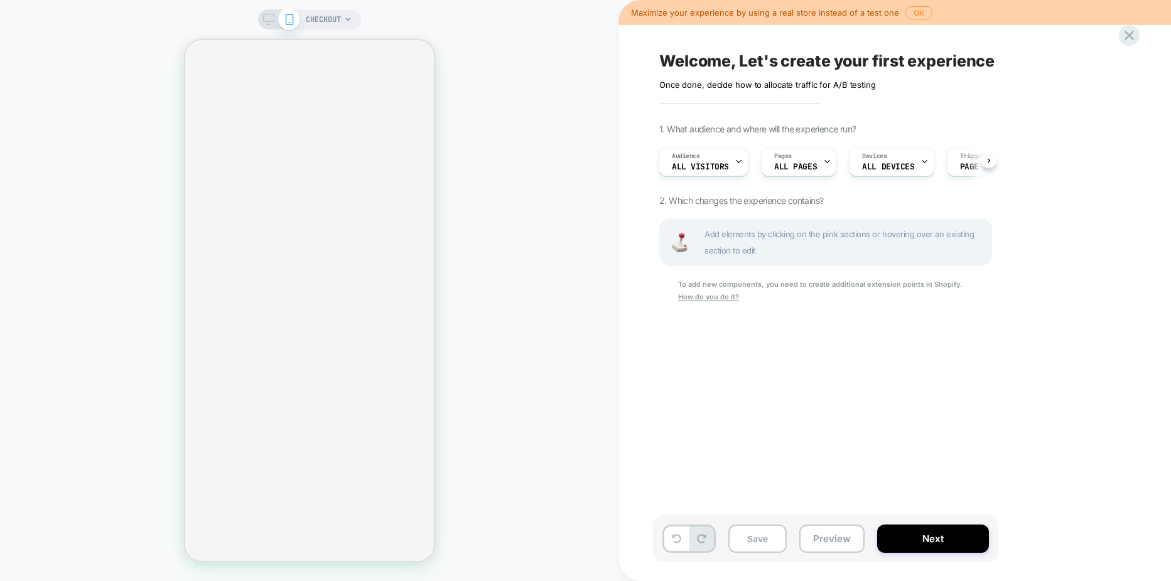
click at [274, 18] on div at bounding box center [279, 19] width 32 height 11
click at [265, 20] on icon at bounding box center [268, 19] width 11 height 11
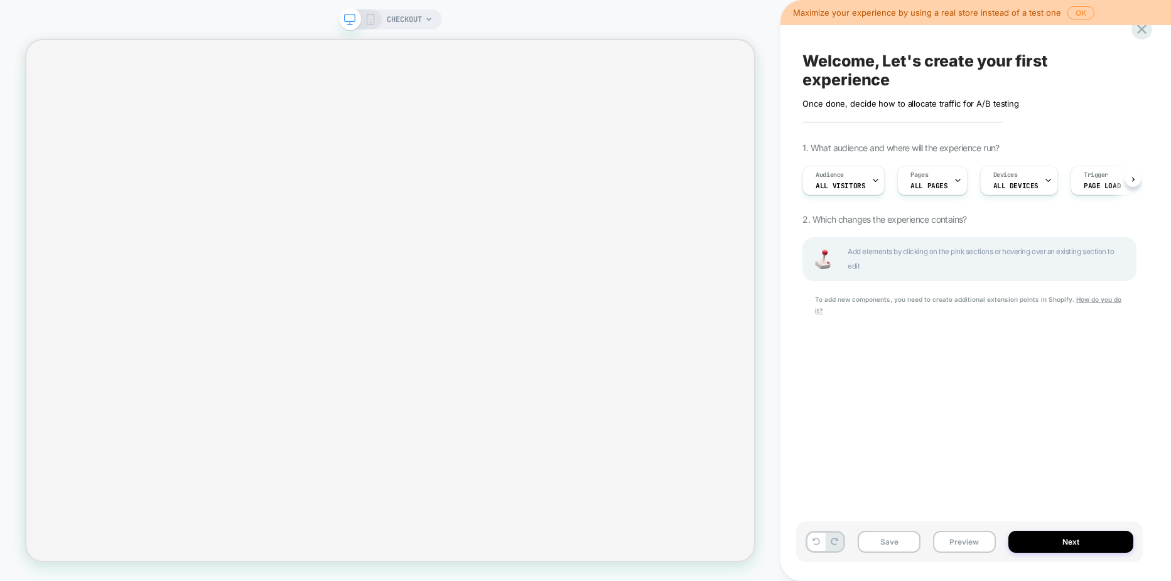
click at [845, 314] on u "How do you do it?" at bounding box center [968, 305] width 306 height 19
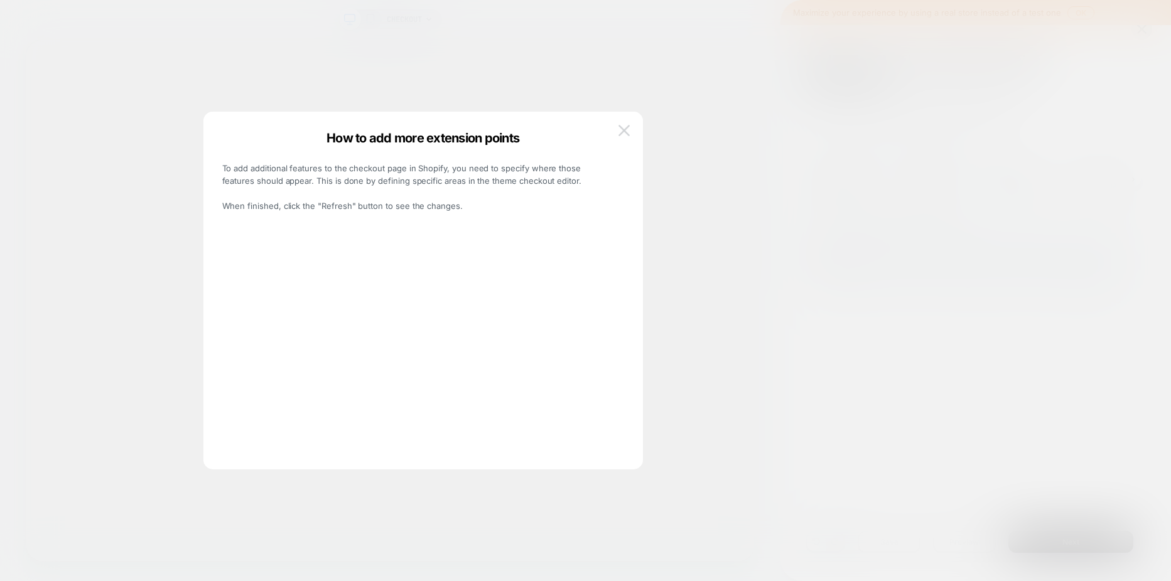
click at [623, 125] on img at bounding box center [623, 130] width 11 height 11
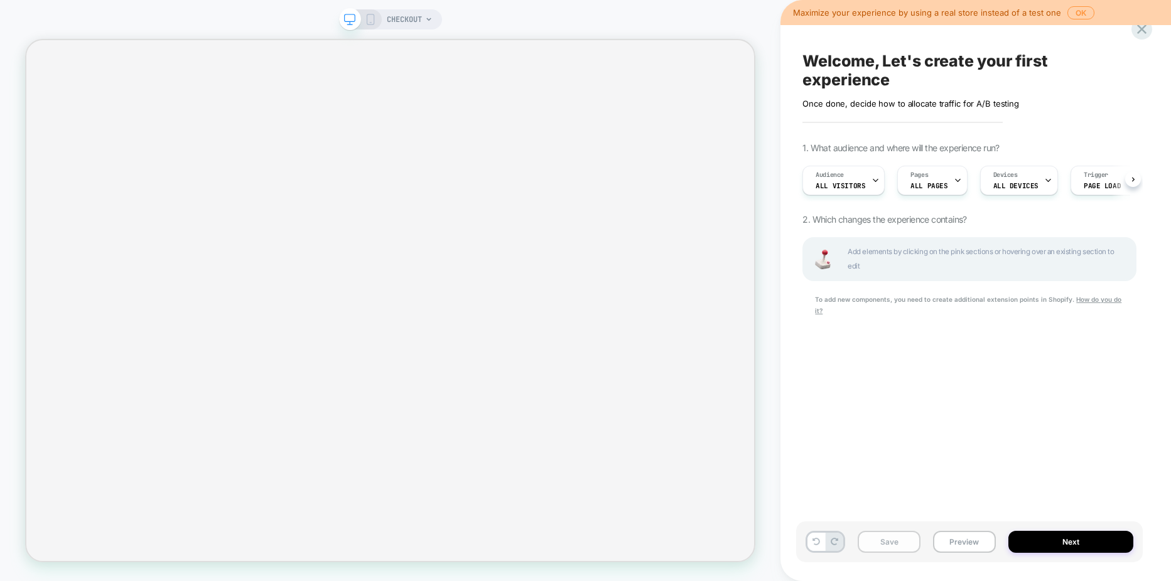
click at [845, 540] on button "Save" at bounding box center [888, 542] width 63 height 22
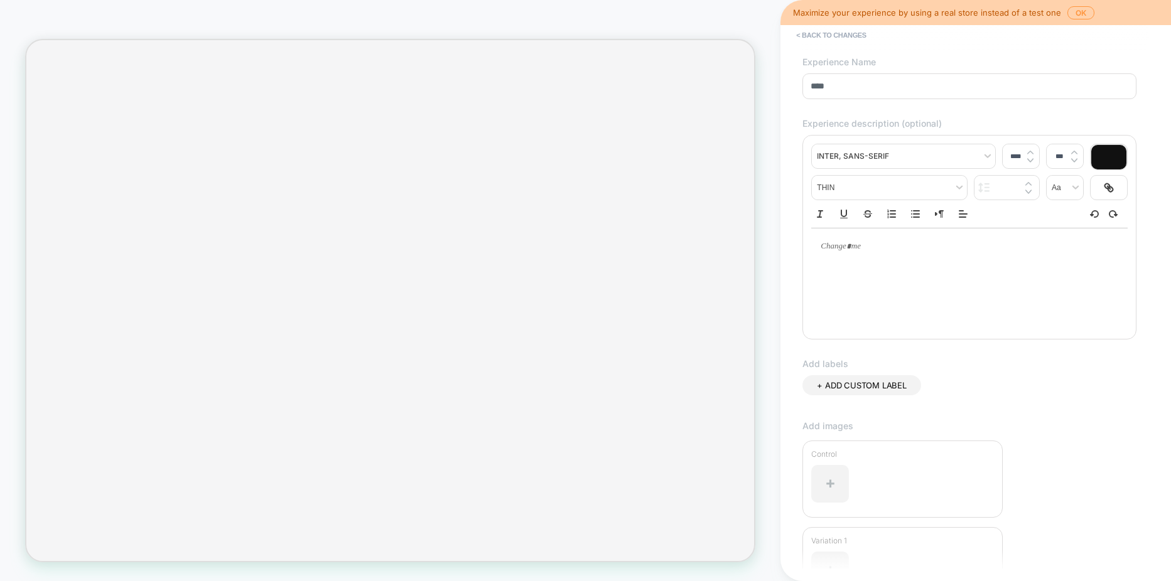
scroll to position [205, 0]
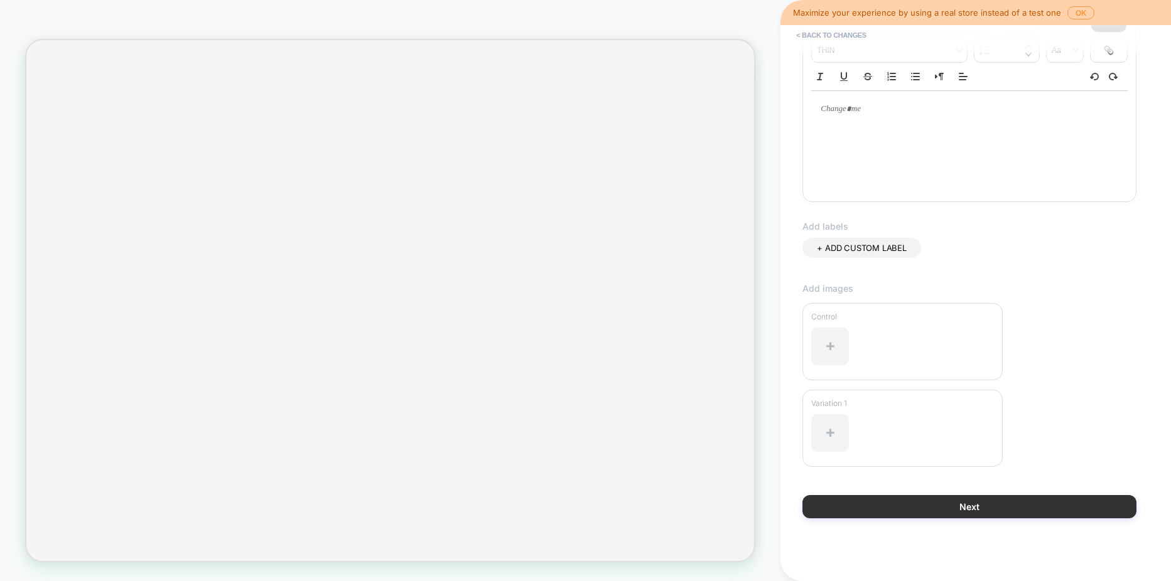
type input "****"
click at [845, 505] on button "Next" at bounding box center [969, 506] width 334 height 23
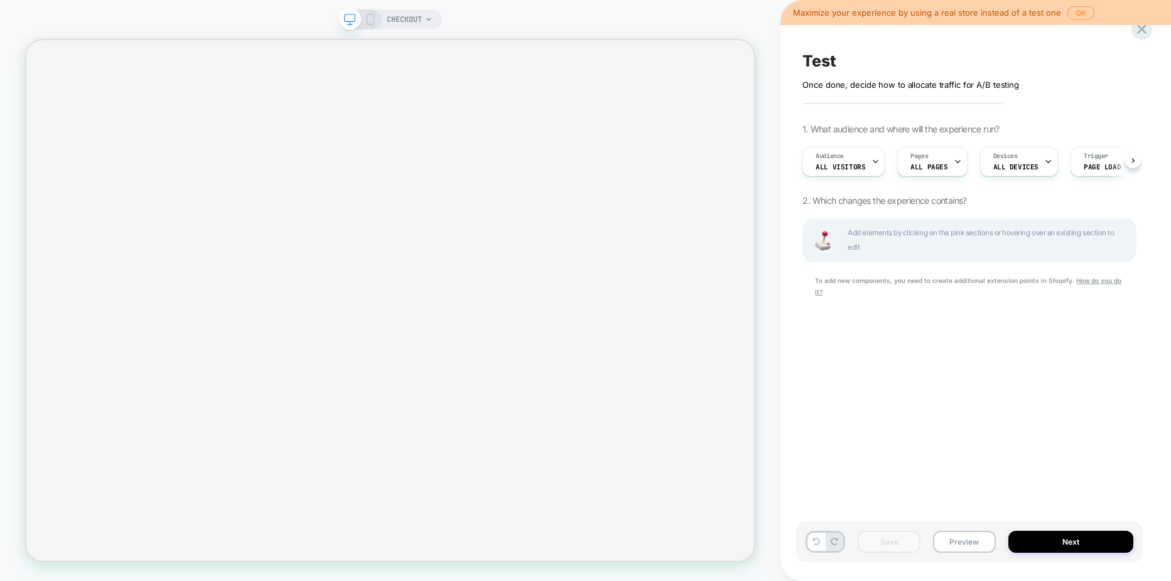
scroll to position [0, 1]
click at [845, 37] on icon at bounding box center [1141, 29] width 17 height 17
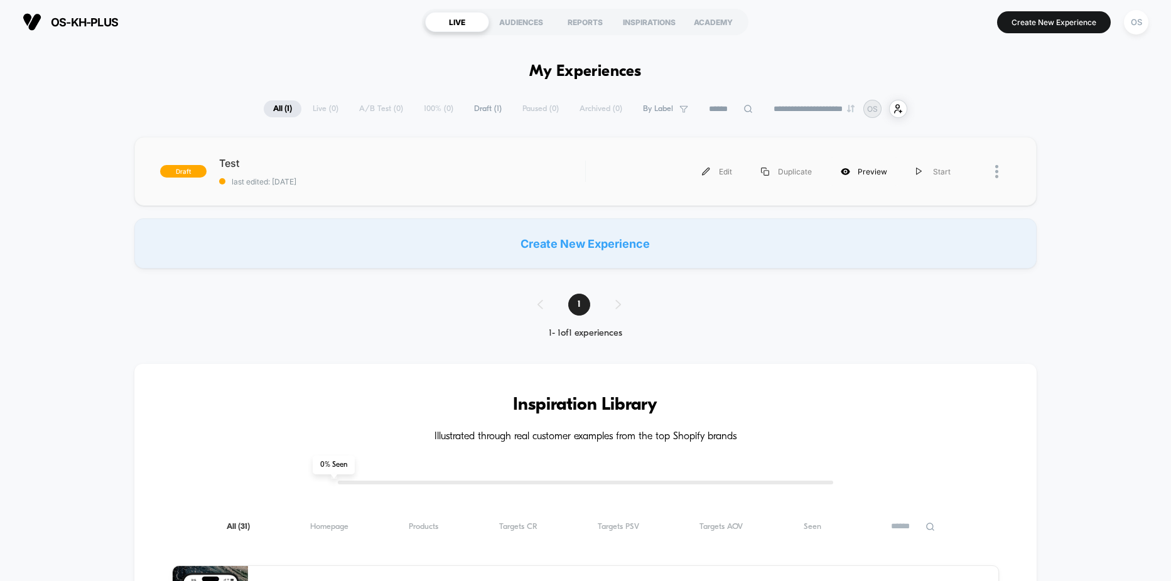
click at [845, 173] on div "Preview" at bounding box center [863, 172] width 75 height 28
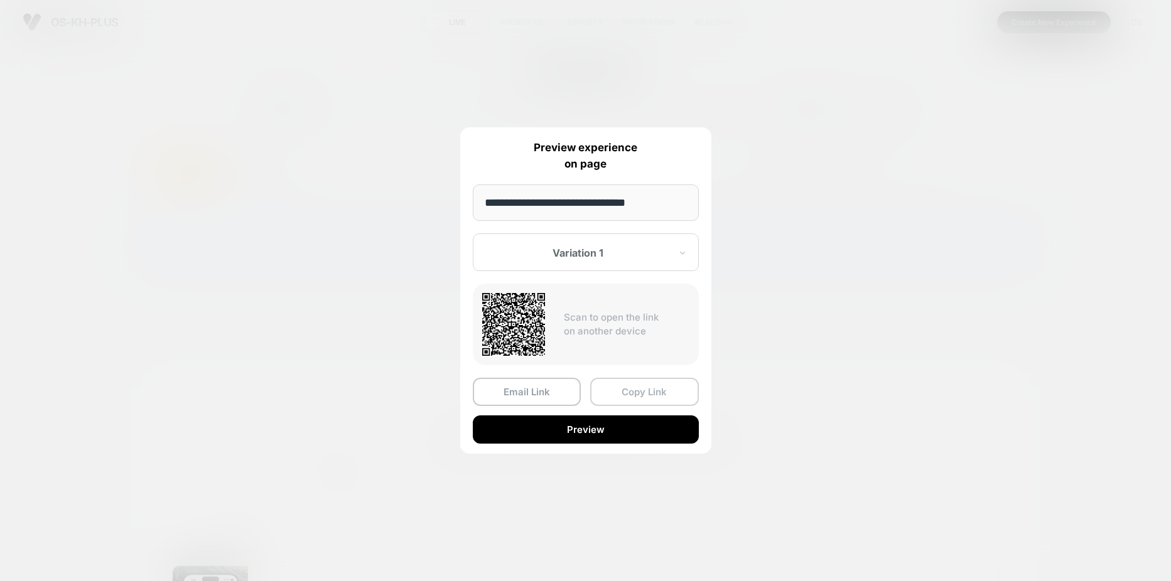
click at [645, 394] on button "Copy Link" at bounding box center [644, 392] width 109 height 28
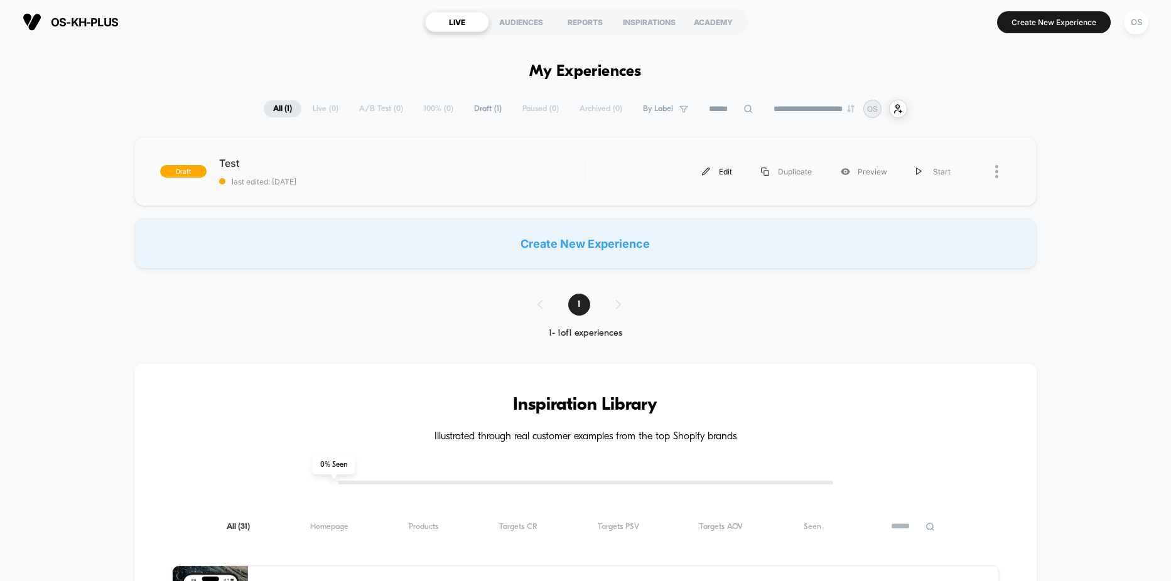
click at [702, 171] on img at bounding box center [706, 172] width 8 height 8
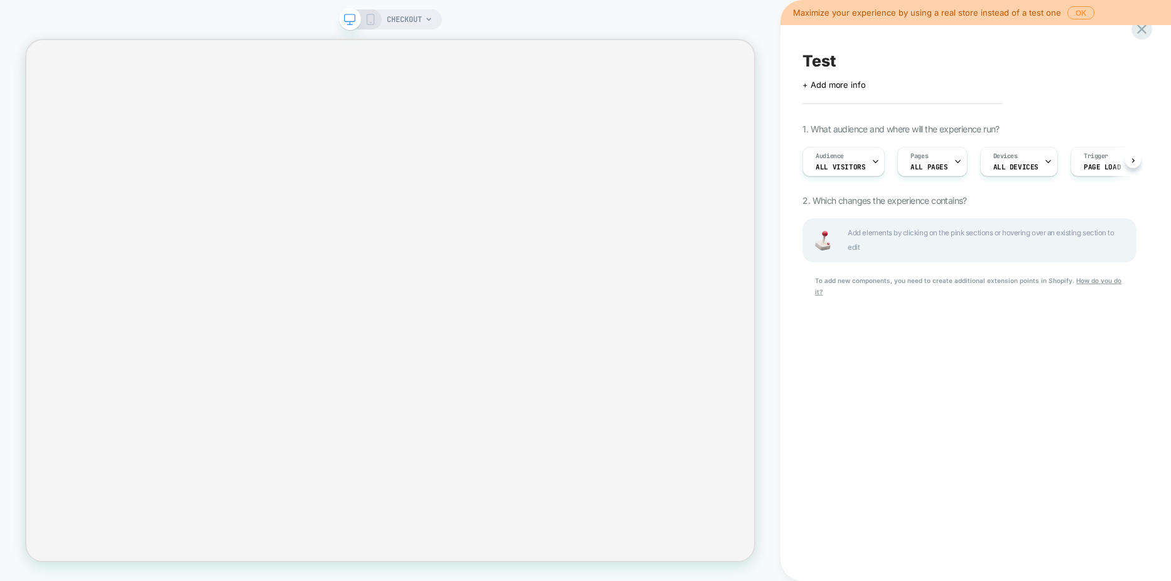
scroll to position [0, 1]
